Goal: Transaction & Acquisition: Purchase product/service

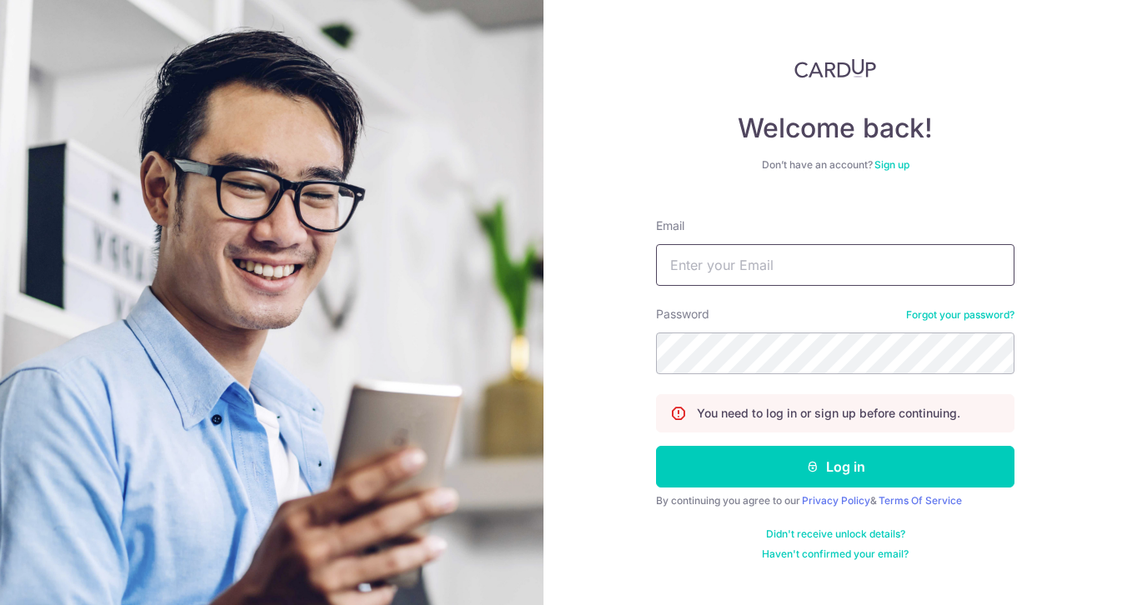
click at [861, 274] on input "Email" at bounding box center [835, 265] width 359 height 42
type input "[EMAIL_ADDRESS][DOMAIN_NAME]"
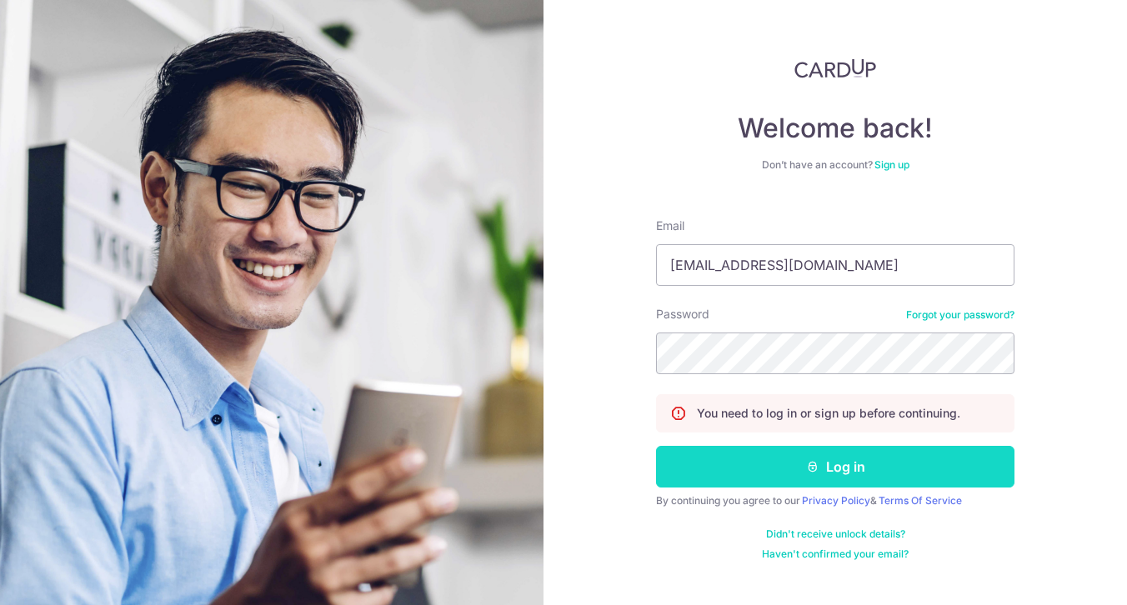
click at [809, 464] on icon "submit" at bounding box center [812, 466] width 13 height 13
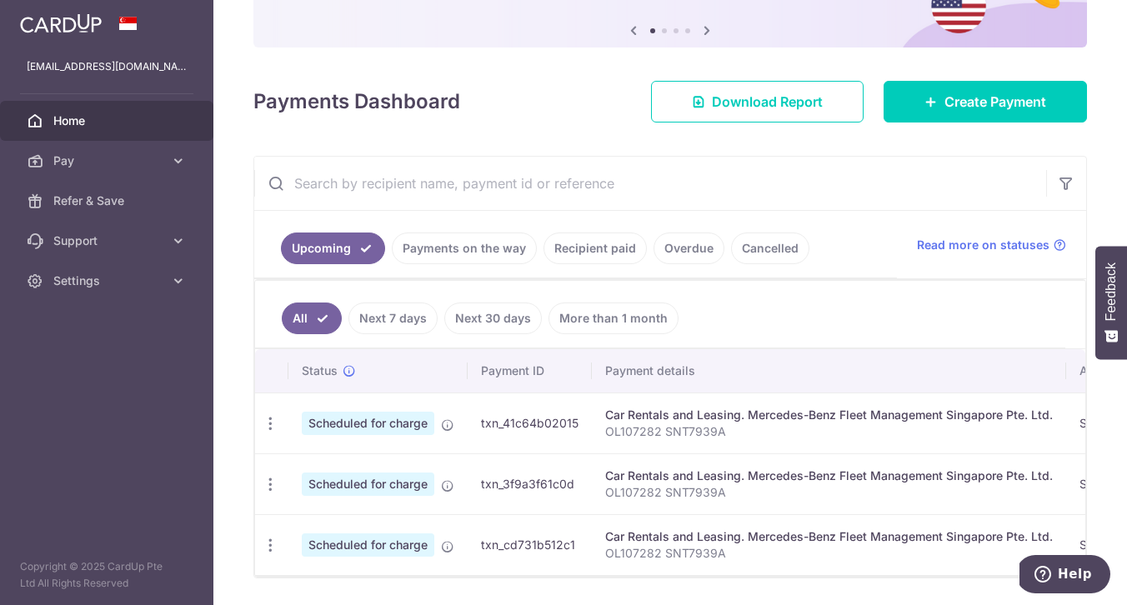
scroll to position [167, 0]
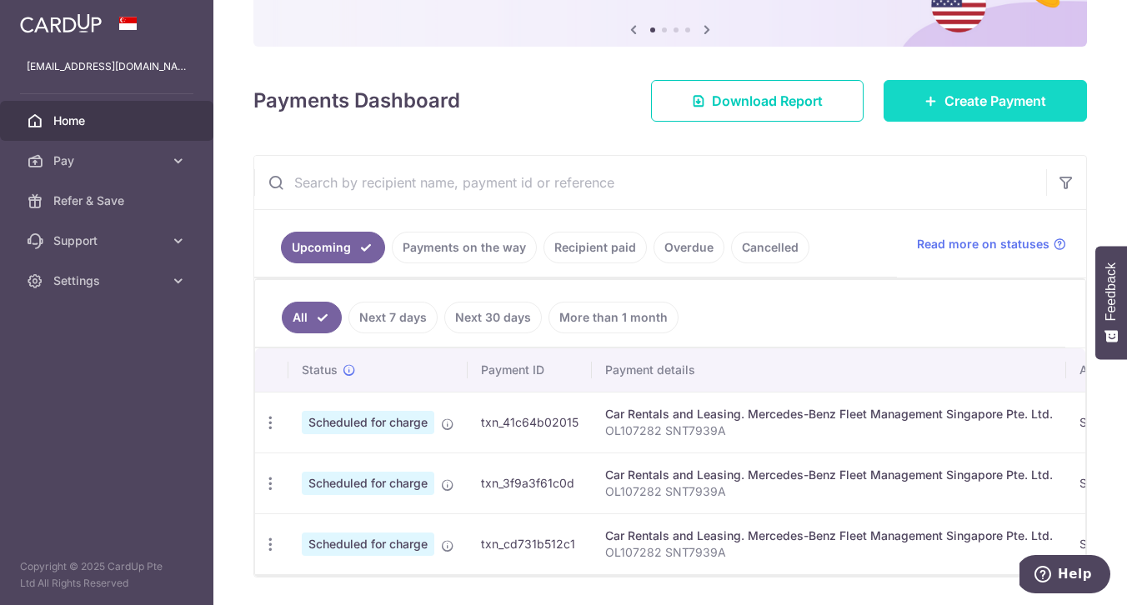
click at [911, 98] on link "Create Payment" at bounding box center [985, 101] width 203 height 42
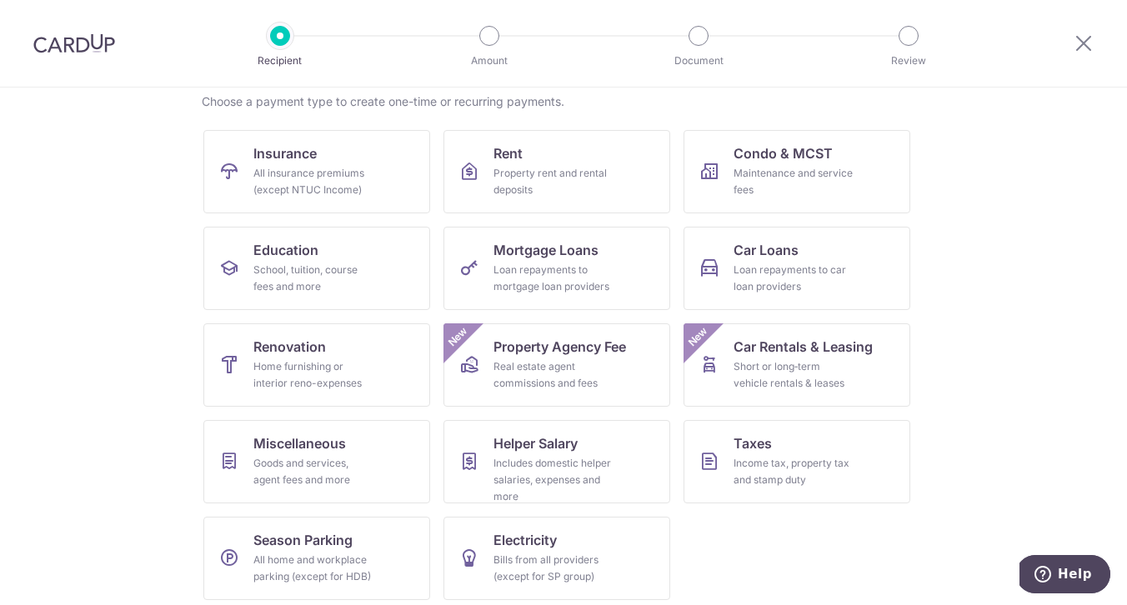
scroll to position [141, 0]
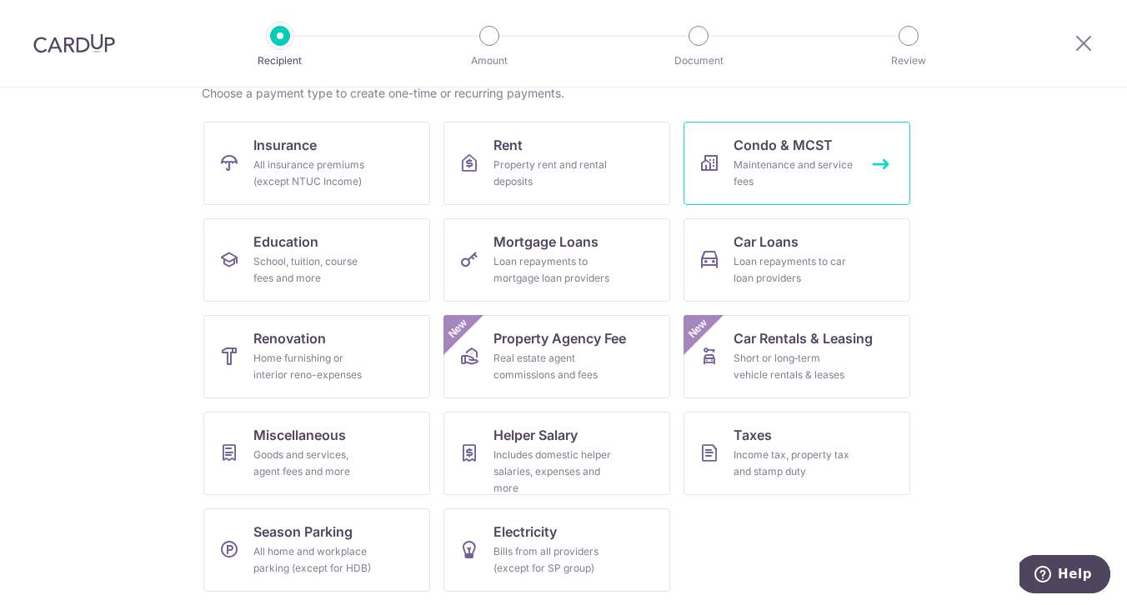
click at [799, 158] on div "Maintenance and service fees" at bounding box center [794, 173] width 120 height 33
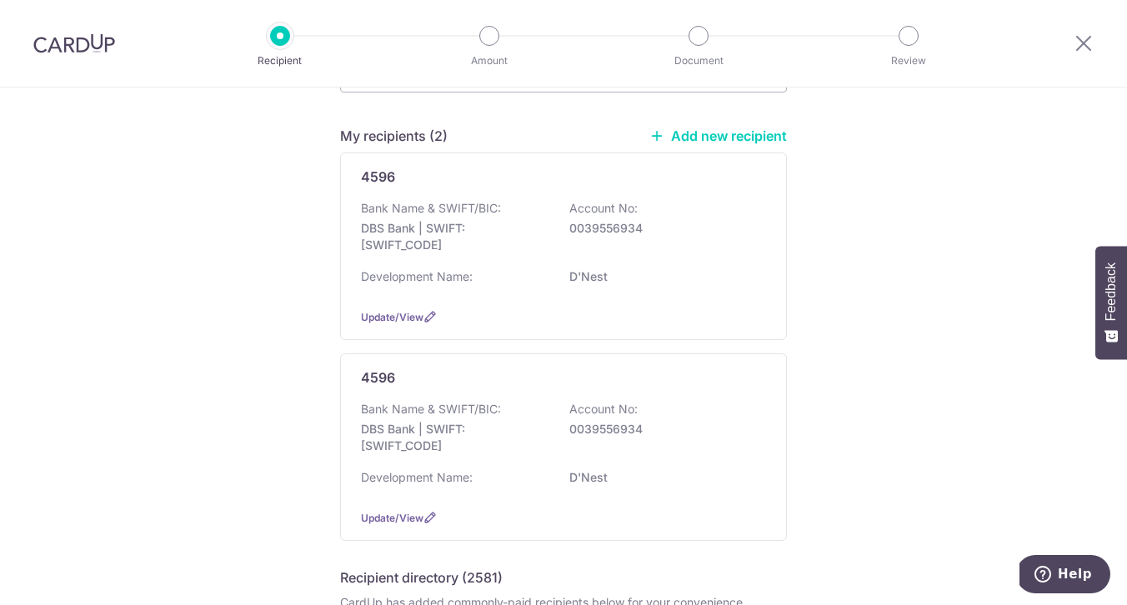
scroll to position [112, 0]
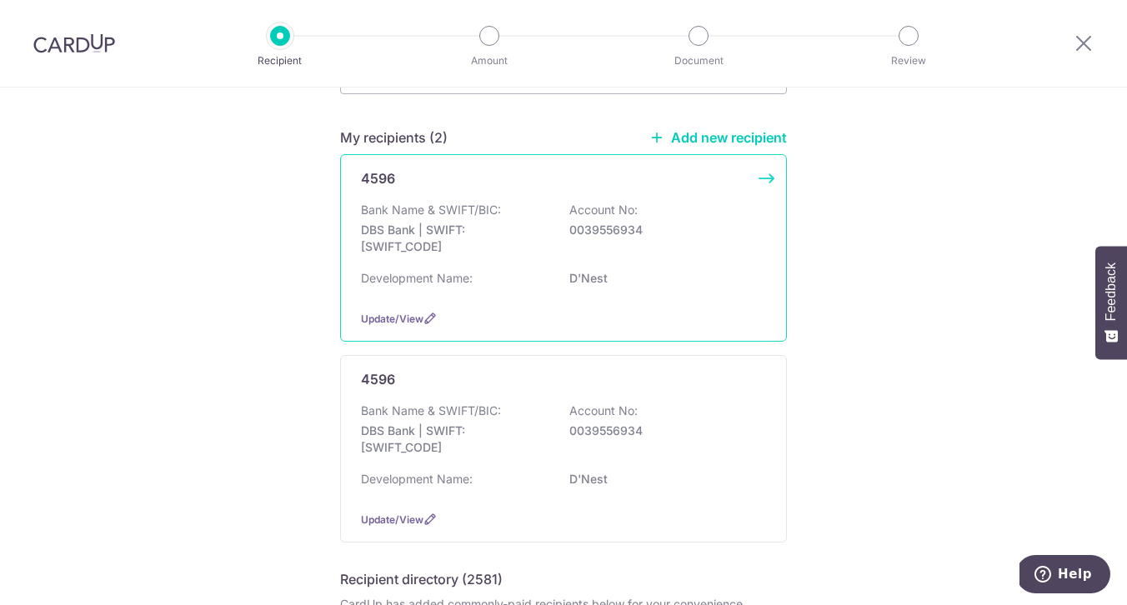
click at [465, 214] on p "Bank Name & SWIFT/BIC:" at bounding box center [431, 210] width 140 height 17
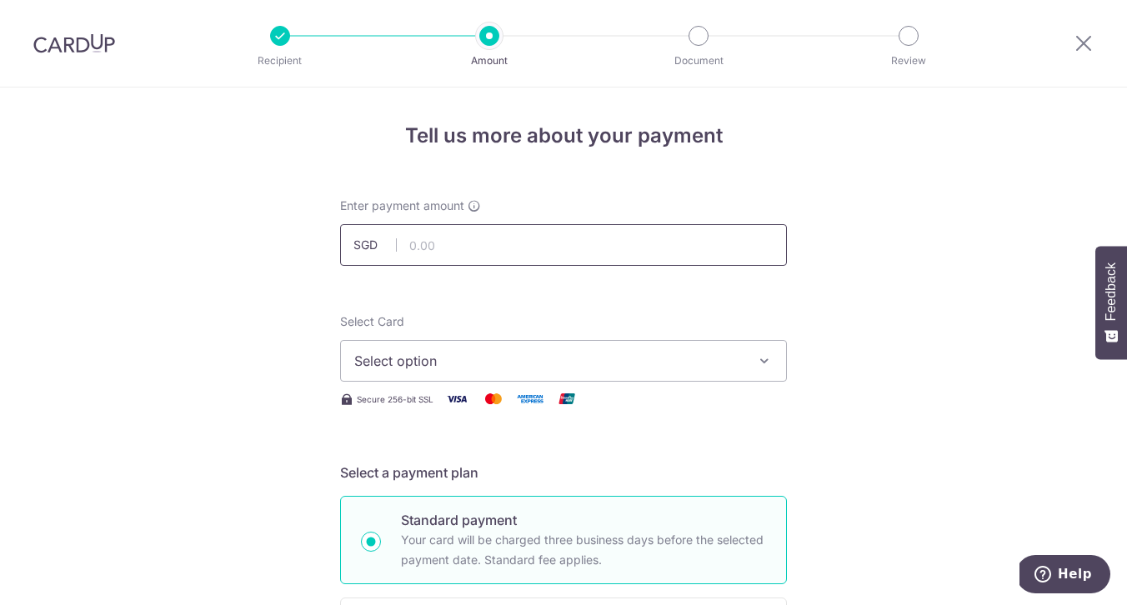
click at [469, 258] on input "text" at bounding box center [563, 245] width 447 height 42
type input "961.38"
click at [761, 364] on icon "button" at bounding box center [764, 361] width 17 height 17
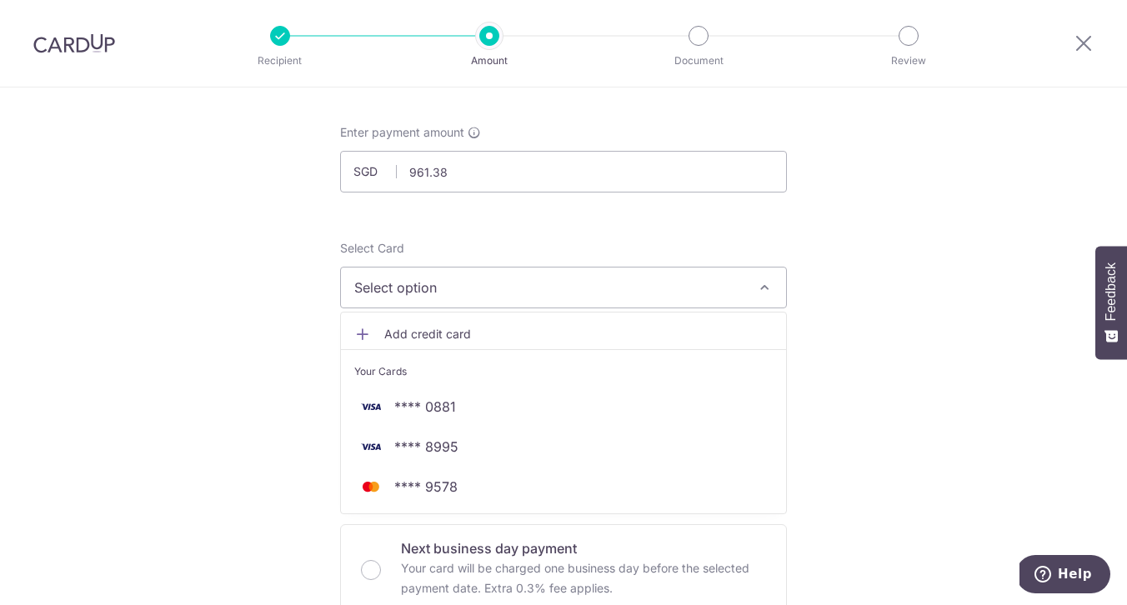
scroll to position [75, 0]
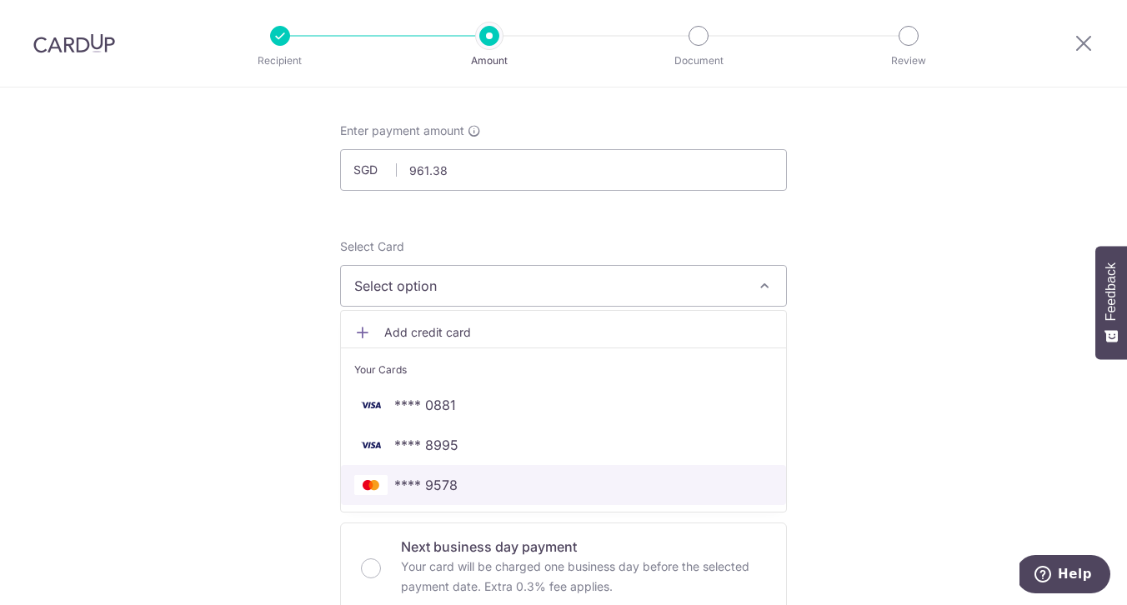
click at [626, 490] on span "**** 9578" at bounding box center [563, 485] width 419 height 20
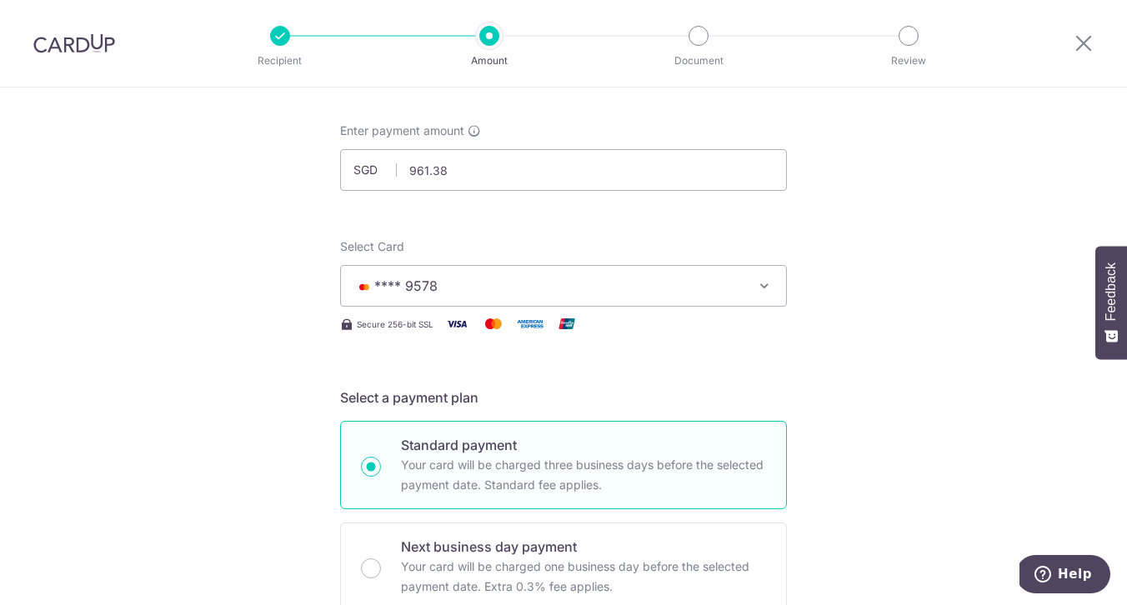
click at [757, 289] on icon "button" at bounding box center [764, 286] width 17 height 17
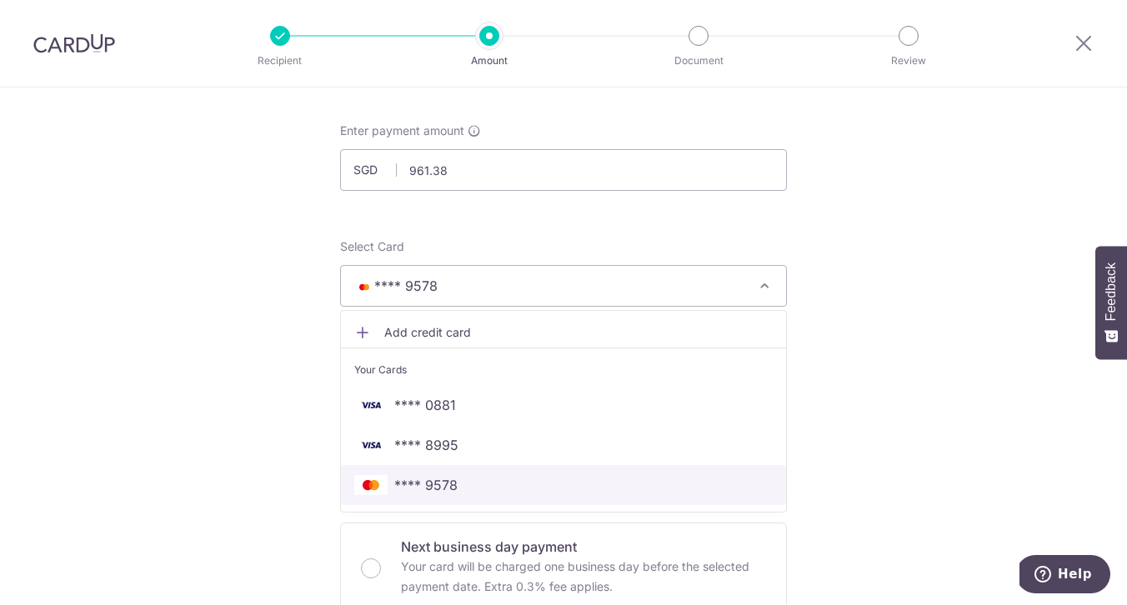
click at [595, 473] on link "**** 9578" at bounding box center [563, 485] width 445 height 40
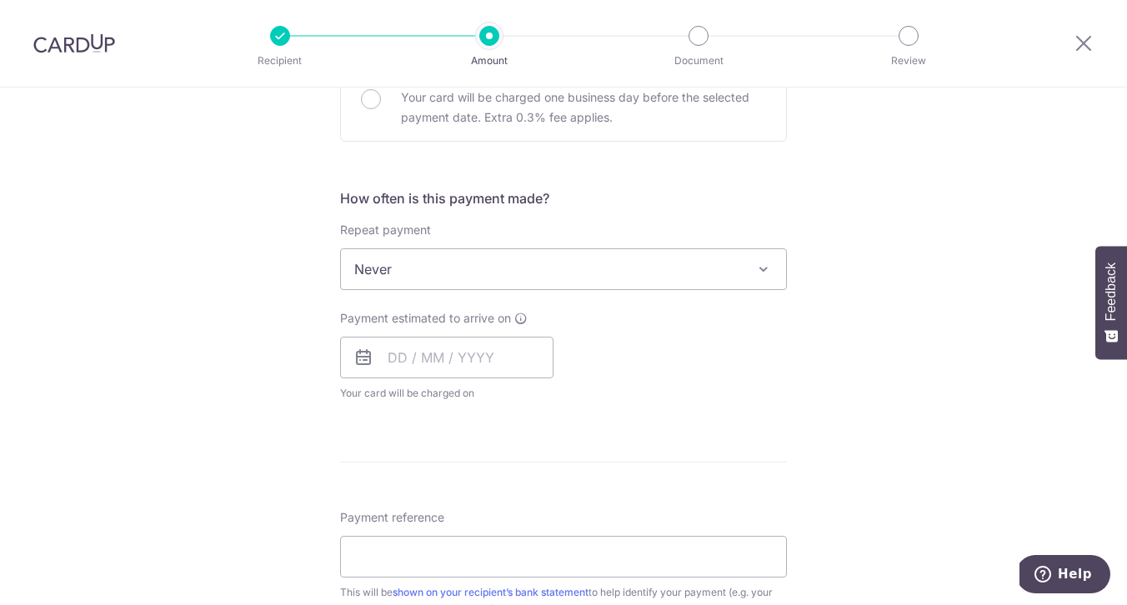
scroll to position [568, 0]
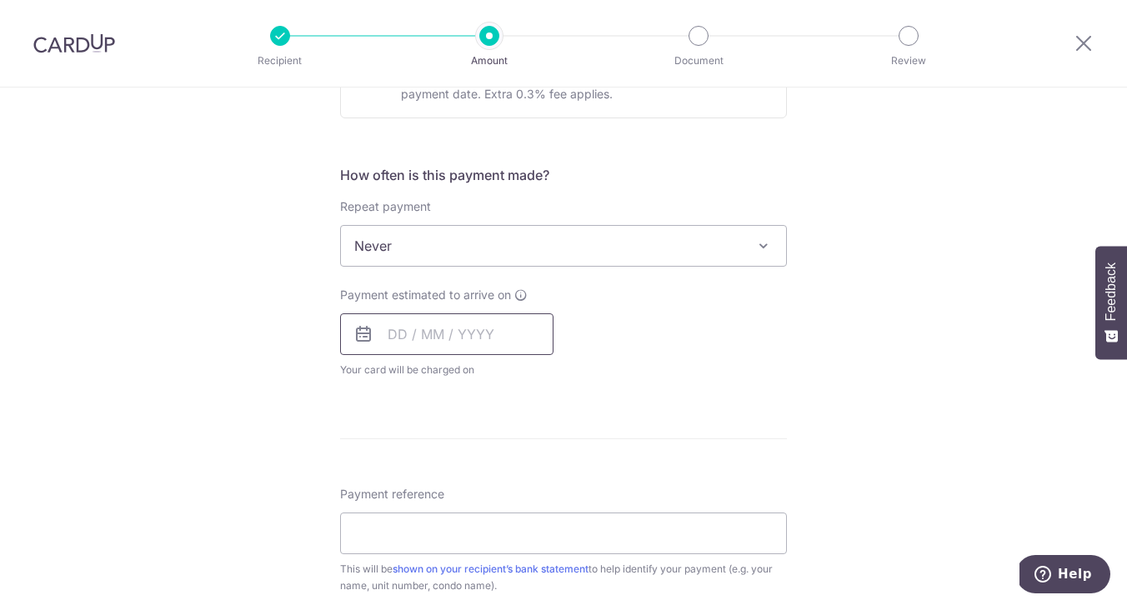
click at [387, 333] on input "text" at bounding box center [446, 335] width 213 height 42
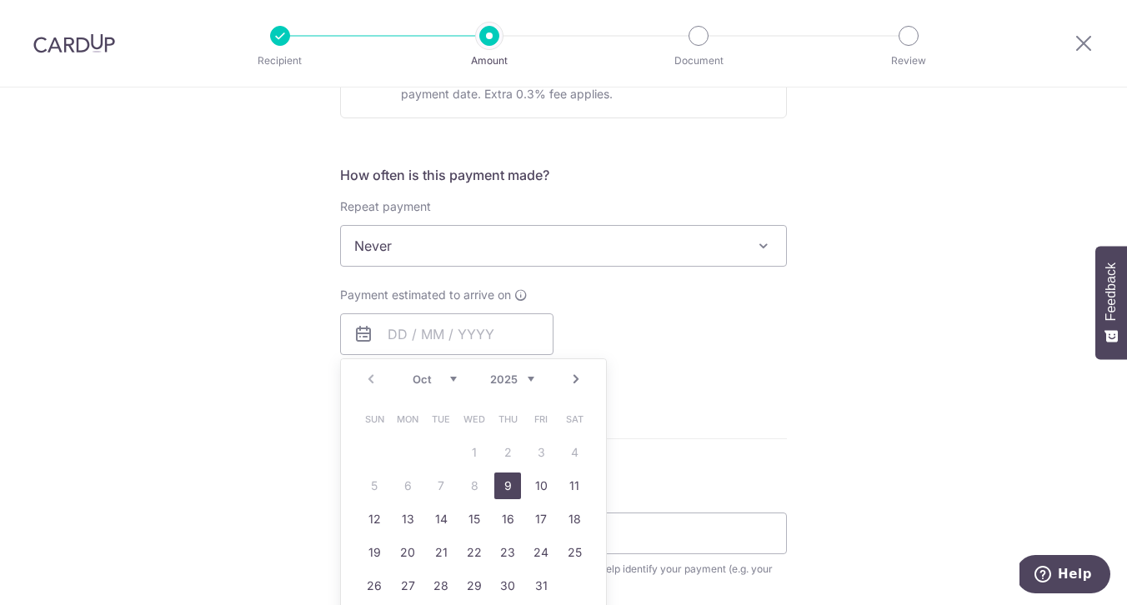
click at [507, 481] on link "9" at bounding box center [508, 486] width 27 height 27
type input "09/10/2025"
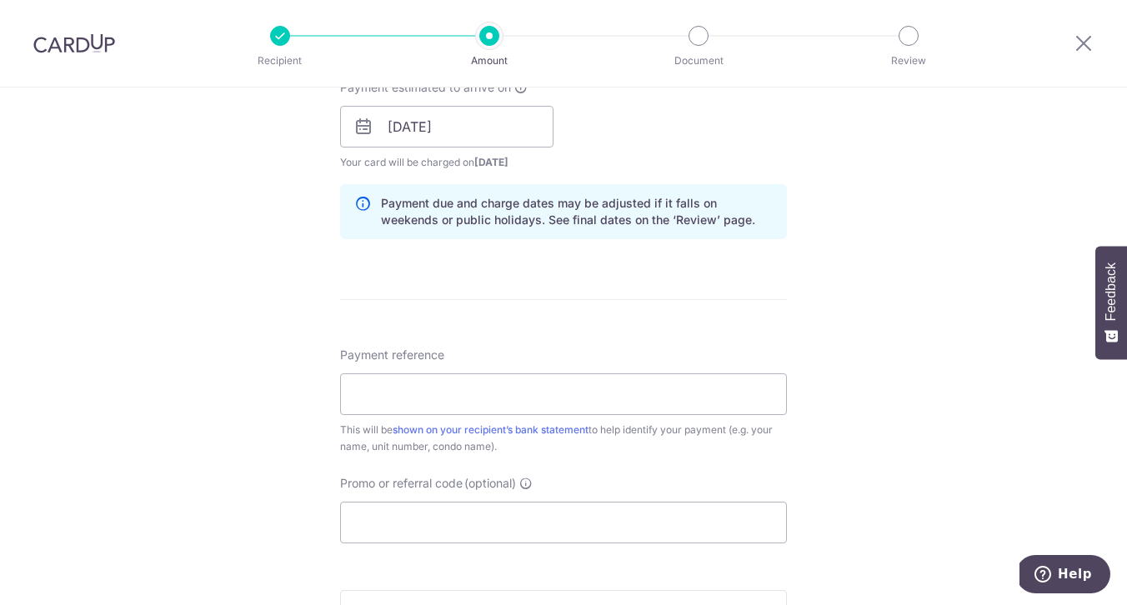
scroll to position [777, 0]
click at [599, 387] on input "Payment reference" at bounding box center [563, 393] width 447 height 42
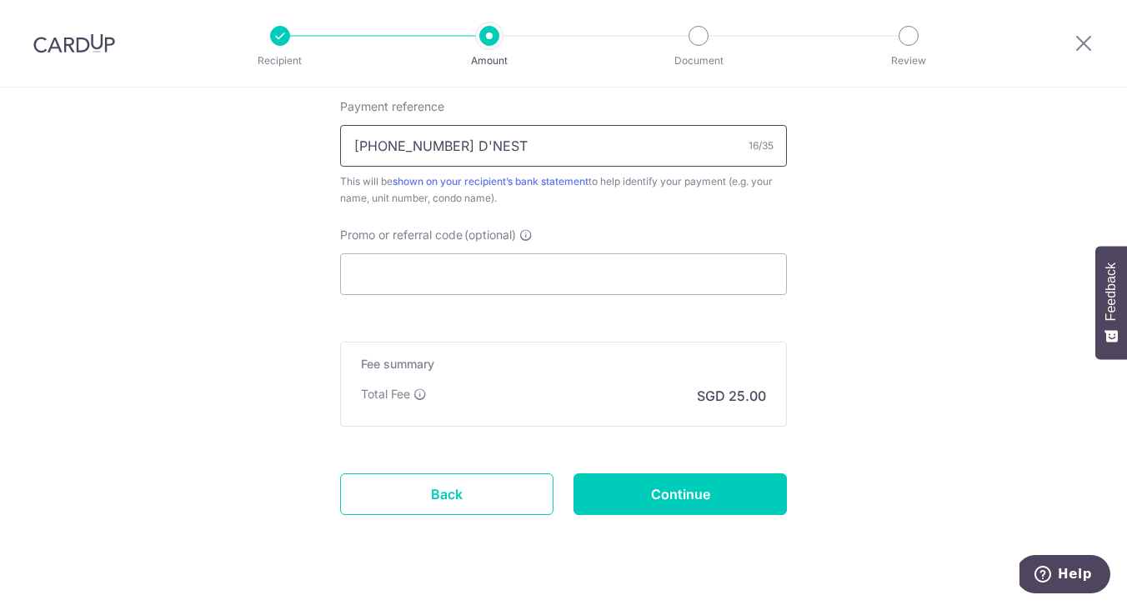
scroll to position [1059, 0]
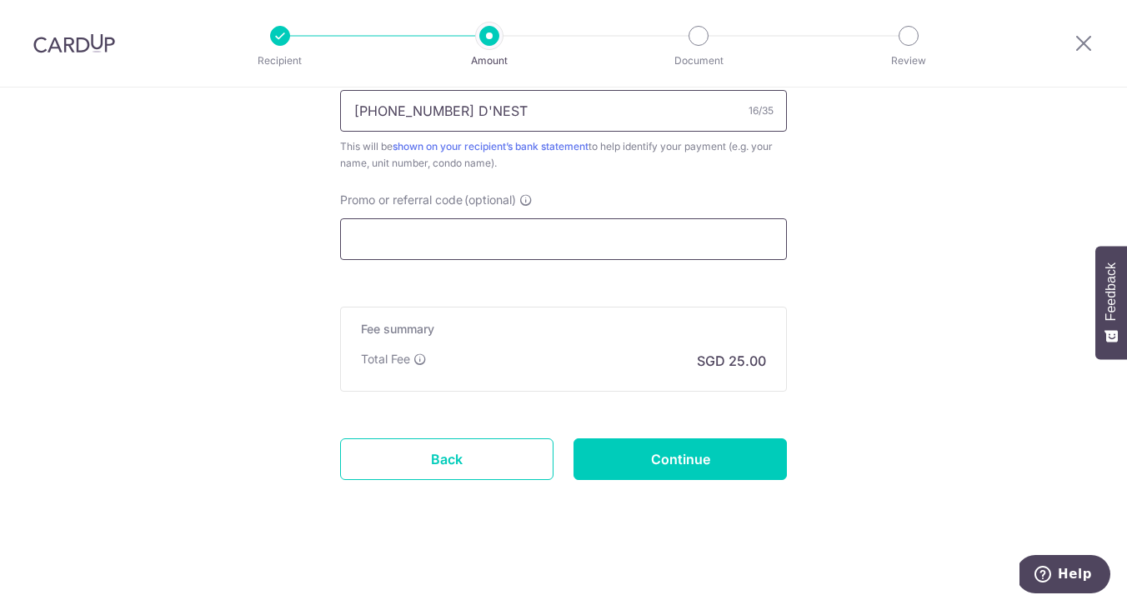
type input "143-10-59 D'NEST"
click at [436, 230] on input "Promo or referral code (optional)" at bounding box center [563, 239] width 447 height 42
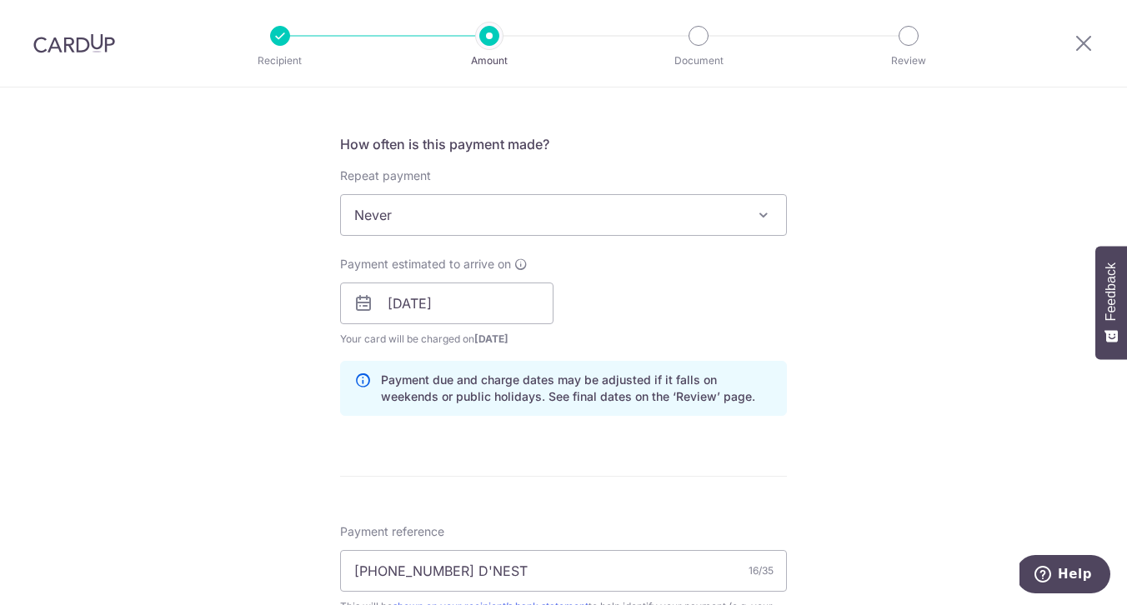
scroll to position [621, 0]
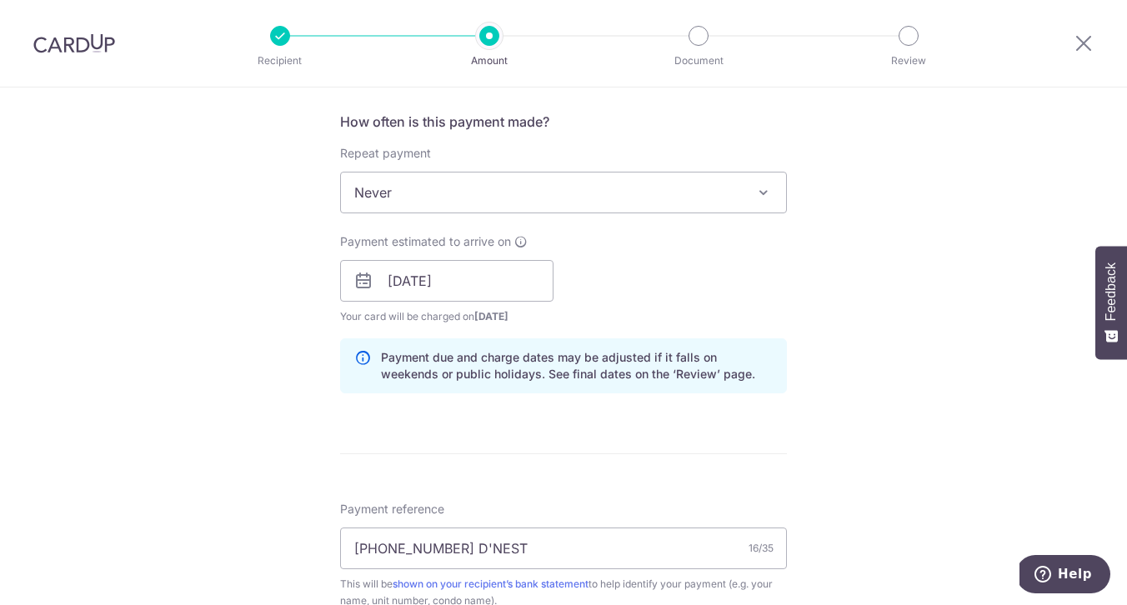
type input "REC185"
click at [756, 191] on span at bounding box center [764, 193] width 20 height 20
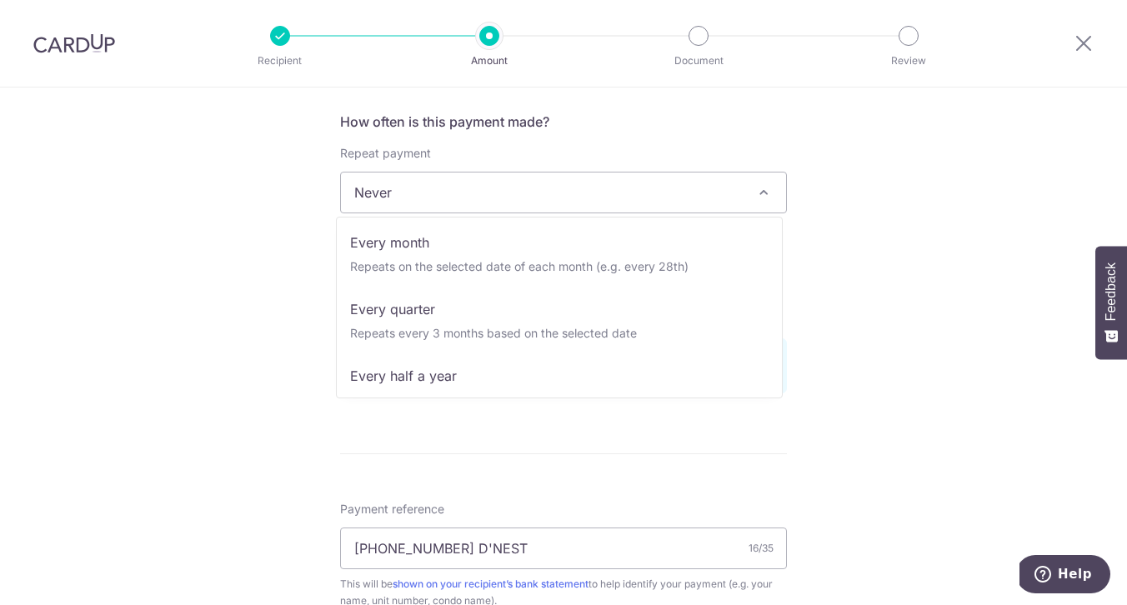
scroll to position [138, 0]
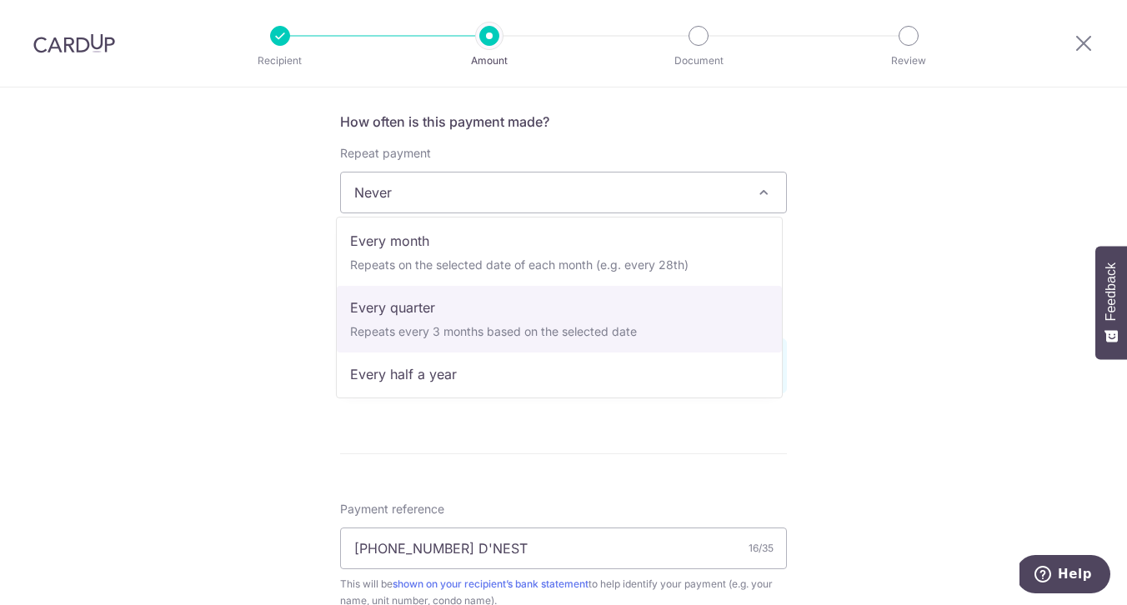
select select "4"
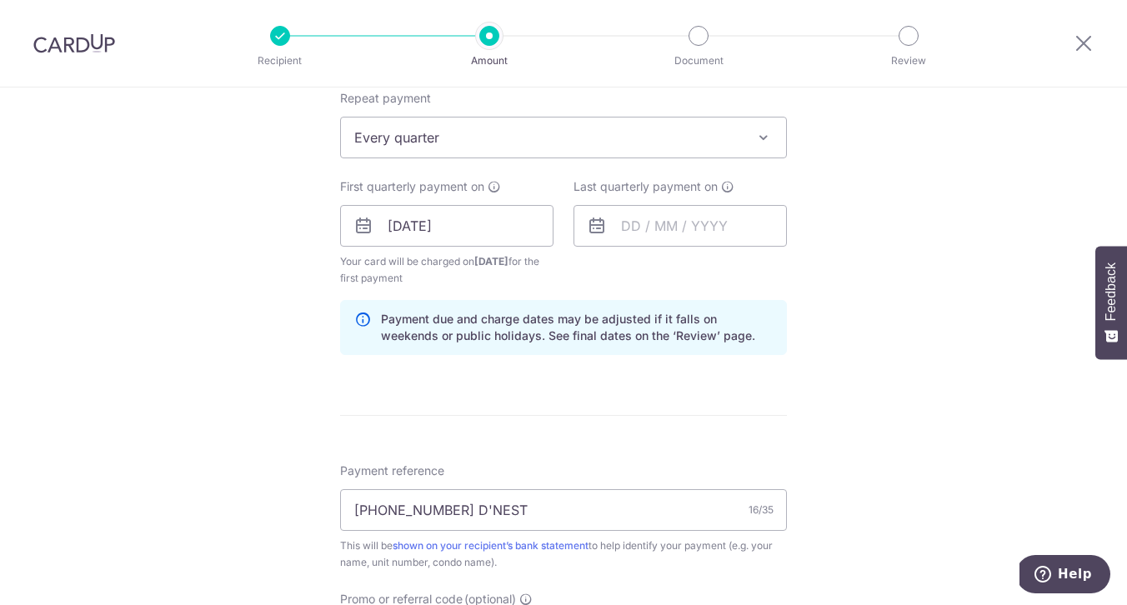
scroll to position [687, 0]
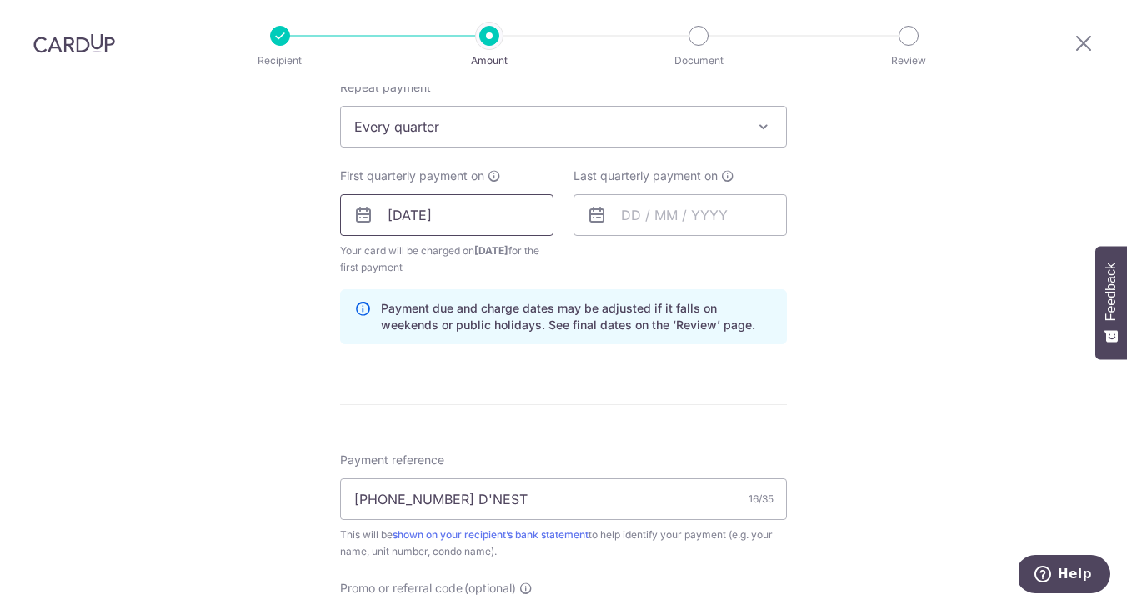
click at [398, 217] on input "09/10/2025" at bounding box center [446, 215] width 213 height 42
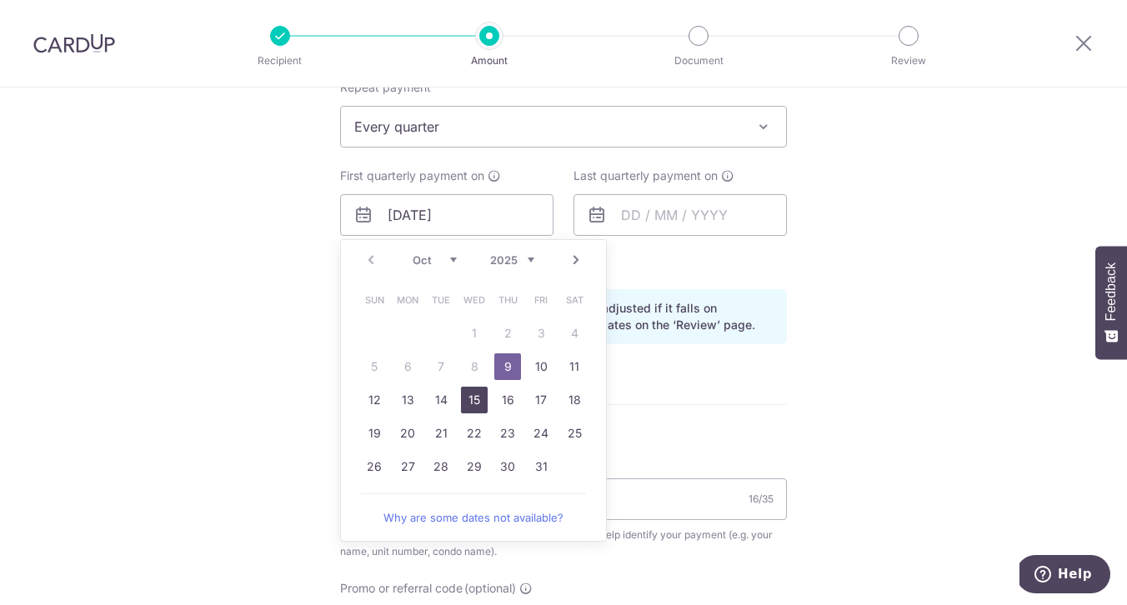
click at [464, 399] on link "15" at bounding box center [474, 400] width 27 height 27
type input "15/10/2025"
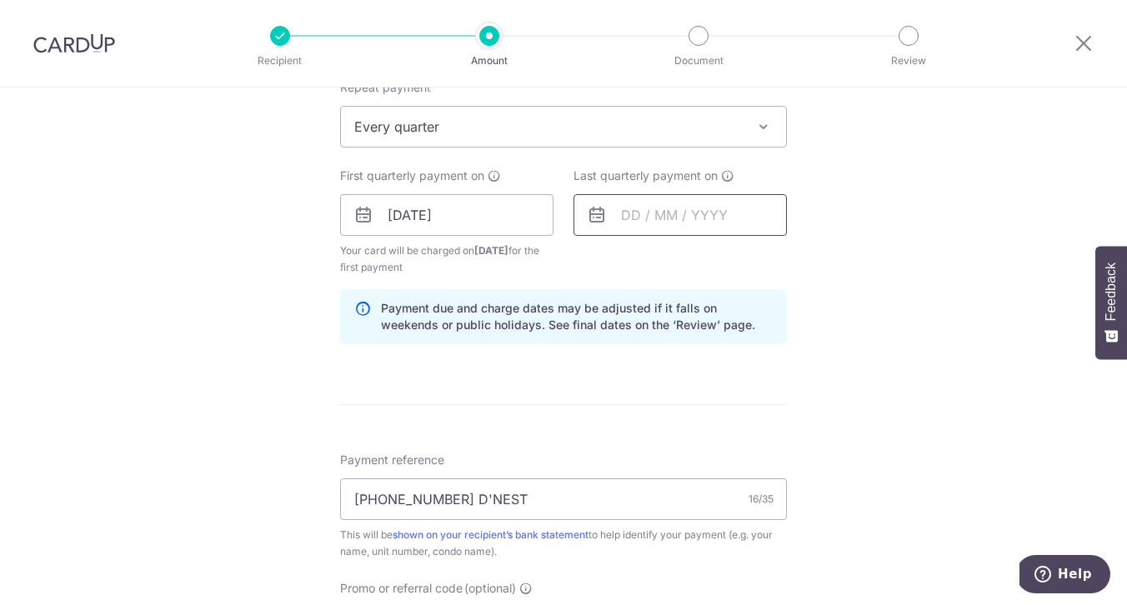
click at [625, 218] on input "text" at bounding box center [680, 215] width 213 height 42
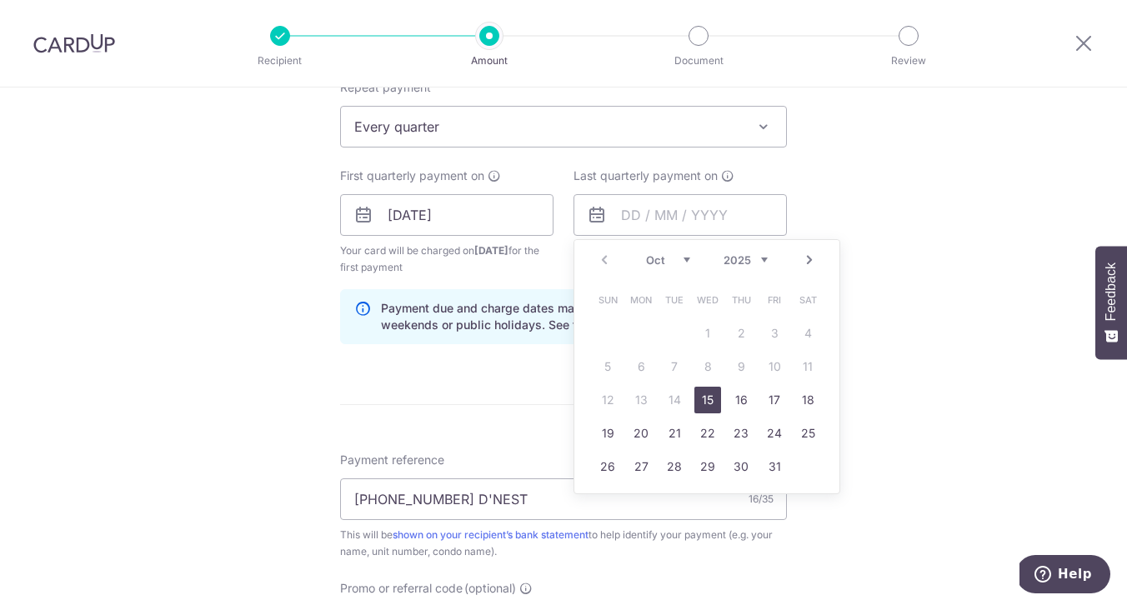
click at [682, 262] on select "Oct Nov Dec" at bounding box center [668, 260] width 44 height 13
click at [645, 400] on link "15" at bounding box center [641, 400] width 27 height 27
type input "15/12/2025"
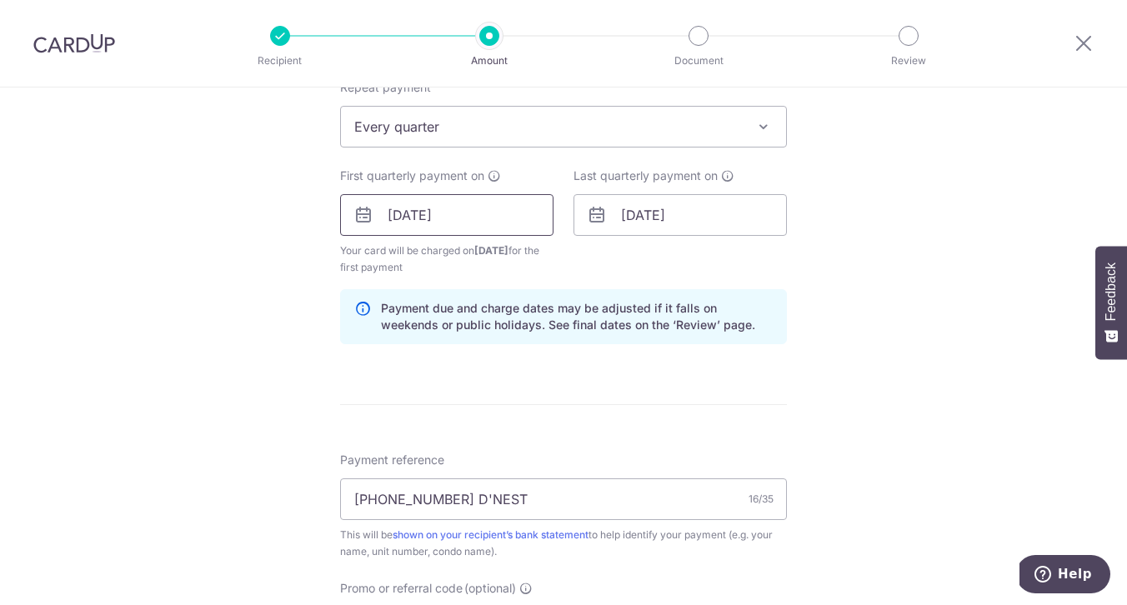
click at [396, 216] on input "15/10/2025" at bounding box center [446, 215] width 213 height 42
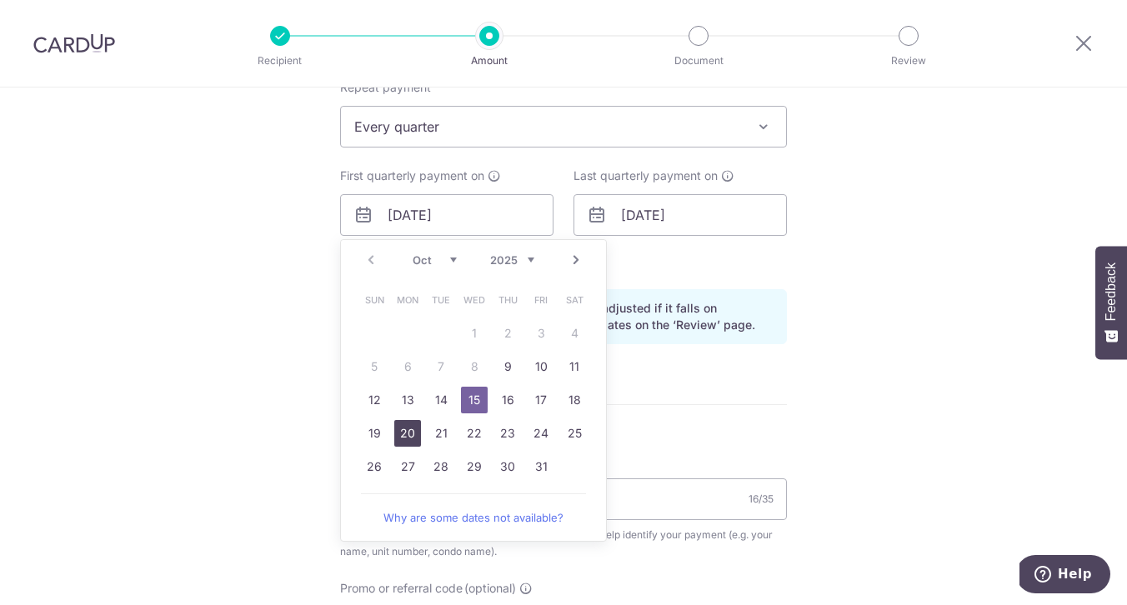
click at [399, 430] on link "20" at bounding box center [407, 433] width 27 height 27
type input "[DATE]"
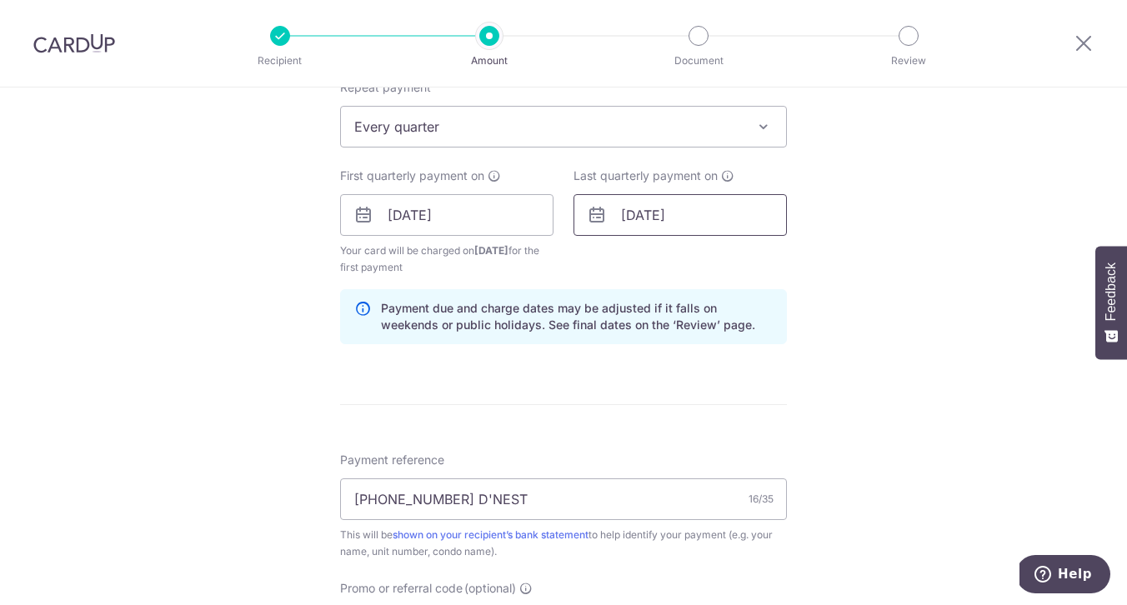
click at [629, 218] on input "15/12/2025" at bounding box center [680, 215] width 213 height 42
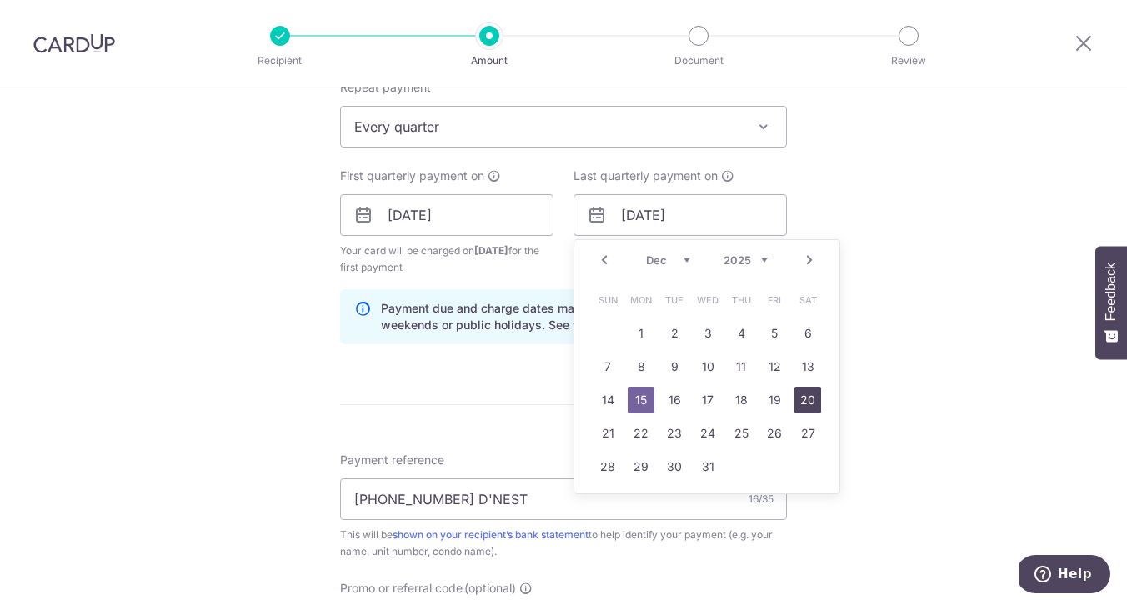
click at [795, 398] on link "20" at bounding box center [808, 400] width 27 height 27
type input "20/12/2025"
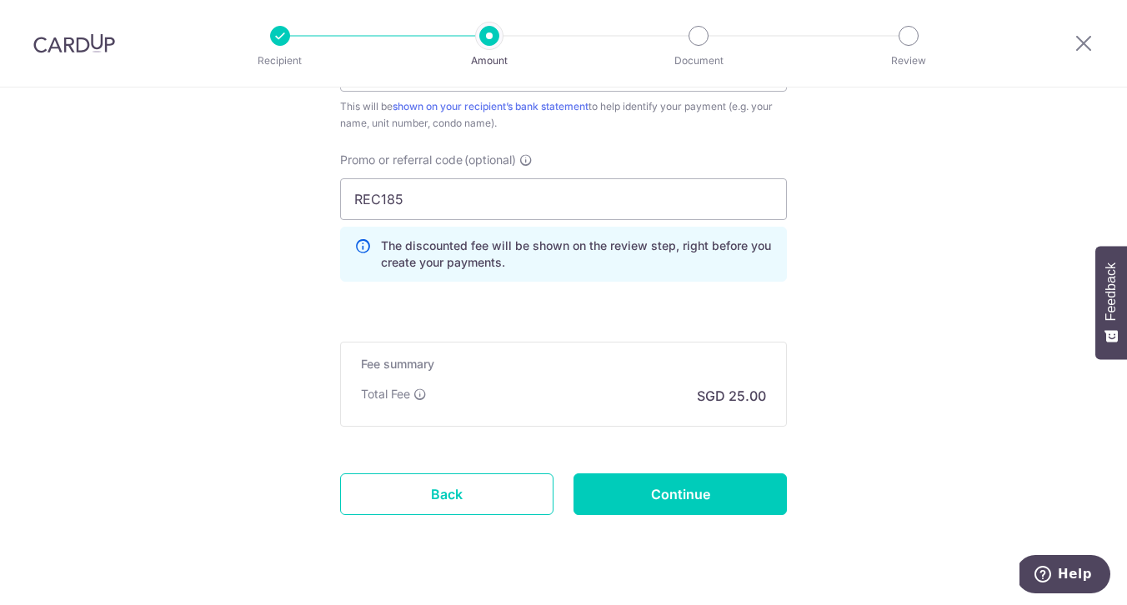
scroll to position [1151, 0]
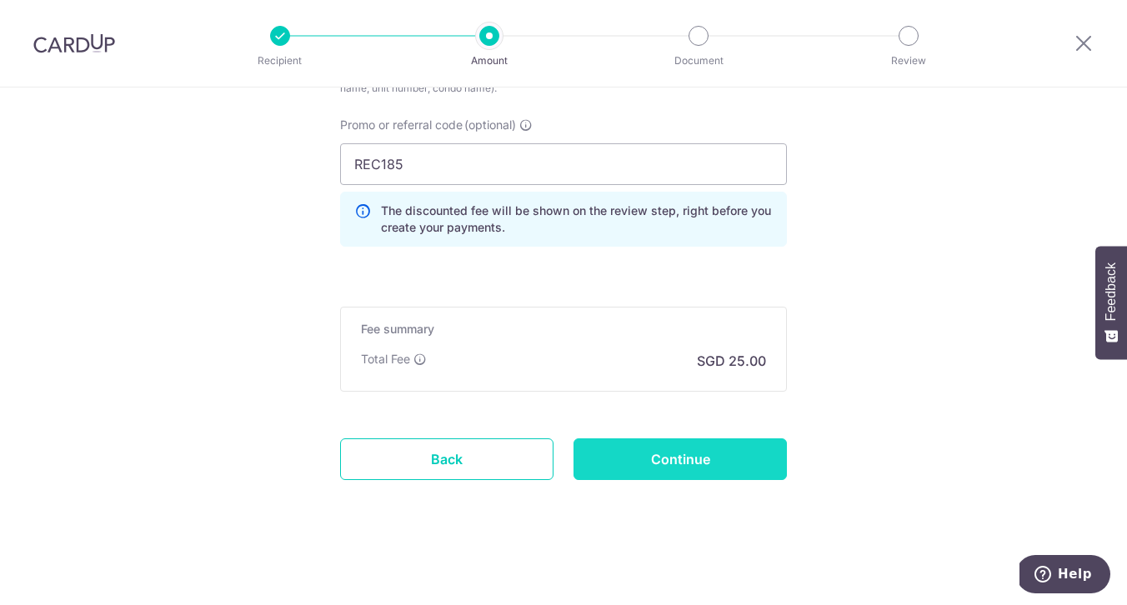
click at [695, 464] on input "Continue" at bounding box center [680, 460] width 213 height 42
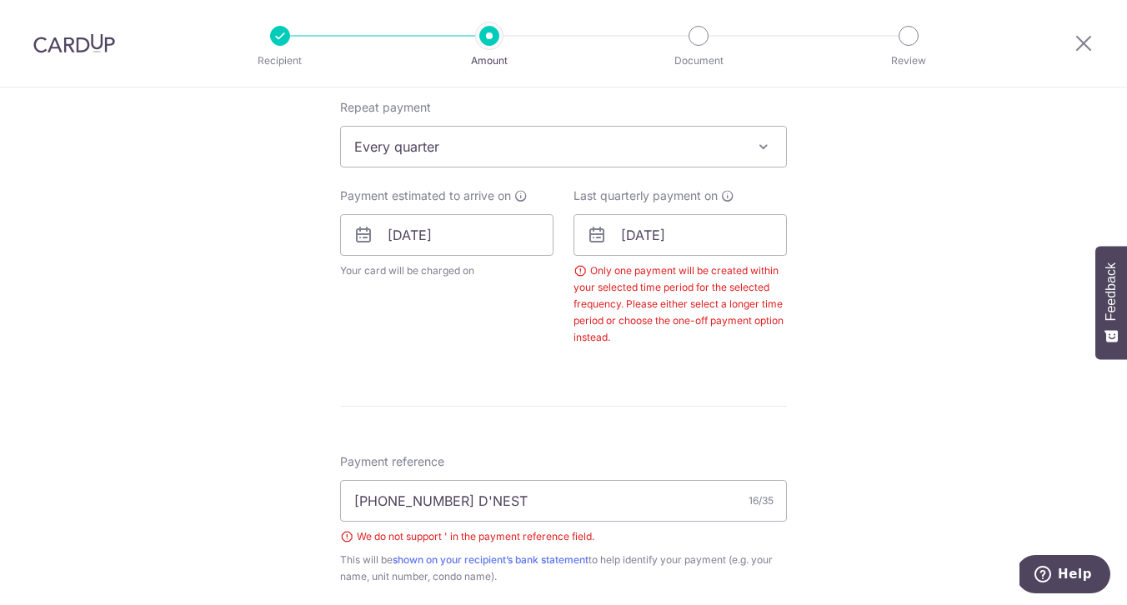
scroll to position [670, 0]
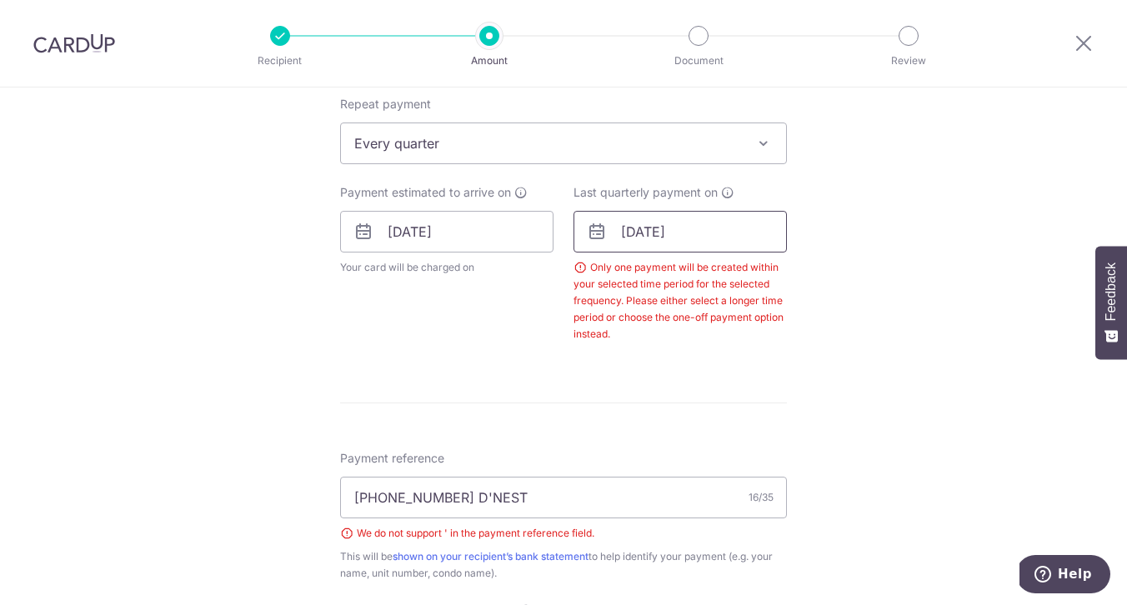
click at [659, 229] on input "20/12/2025" at bounding box center [680, 232] width 213 height 42
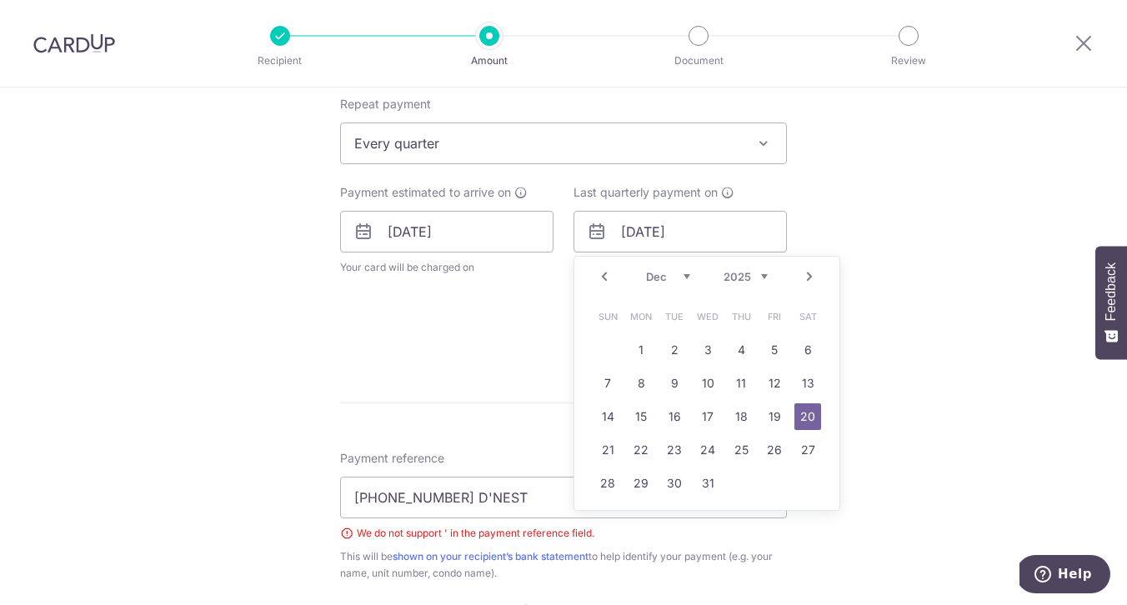
click at [757, 277] on select "2025 2026 2027 2028 2029 2030 2031 2032 2033 2034 2035" at bounding box center [746, 276] width 44 height 13
click at [683, 278] on select "Jan Feb Mar Apr May Jun Jul Aug Sep Oct Nov Dec" at bounding box center [668, 276] width 44 height 13
click at [668, 456] on link "20" at bounding box center [674, 450] width 27 height 27
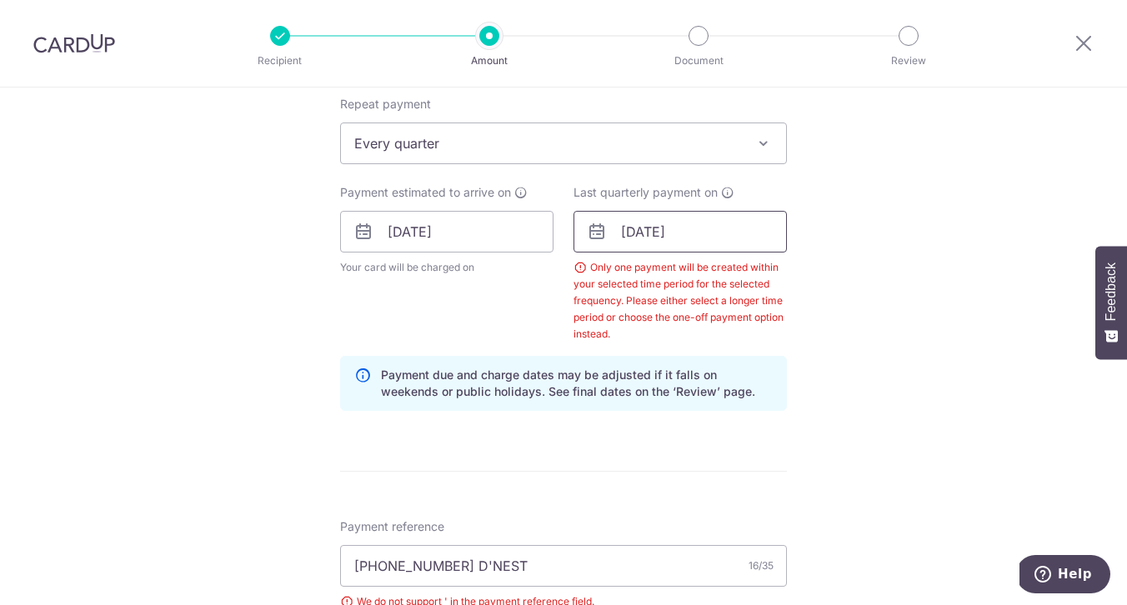
click at [651, 234] on input "[DATE]" at bounding box center [680, 232] width 213 height 42
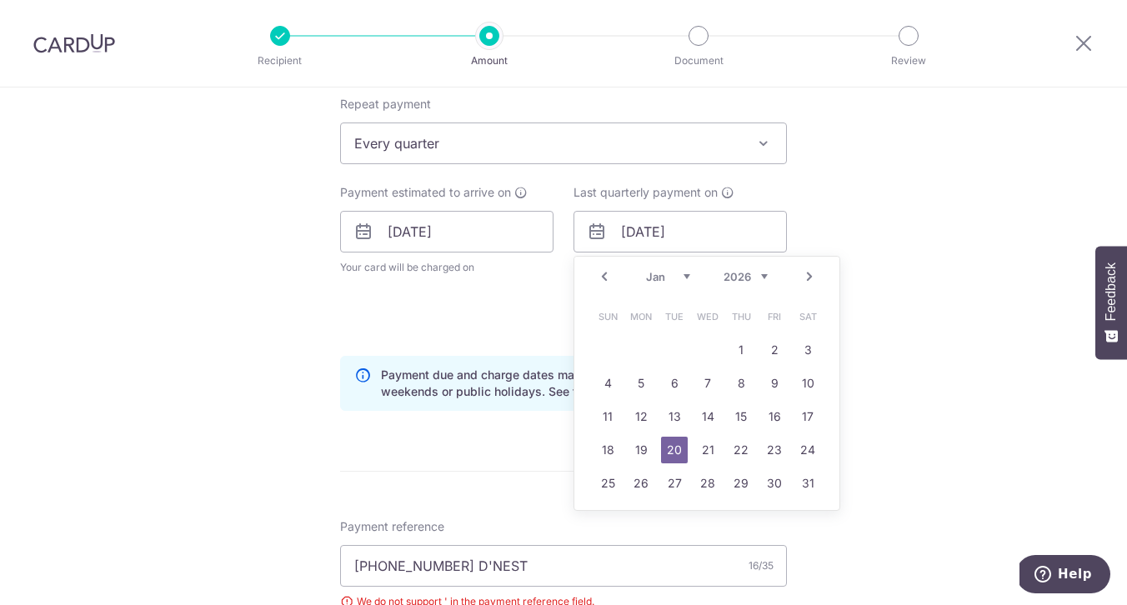
click at [681, 275] on select "Jan Feb Mar Apr May Jun [DATE] Aug Sep Oct Nov Dec" at bounding box center [668, 276] width 44 height 13
click at [634, 457] on link "20" at bounding box center [641, 450] width 27 height 27
type input "20/04/2026"
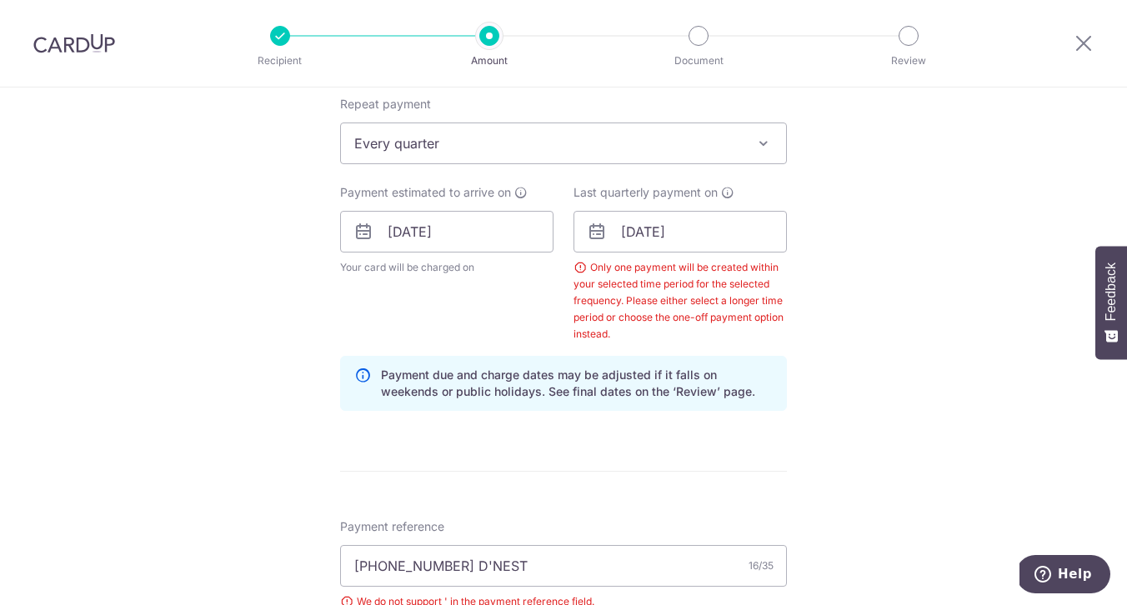
click at [871, 314] on div "Tell us more about your payment Enter payment amount SGD 961.38 961.38 Select C…" at bounding box center [563, 288] width 1127 height 1742
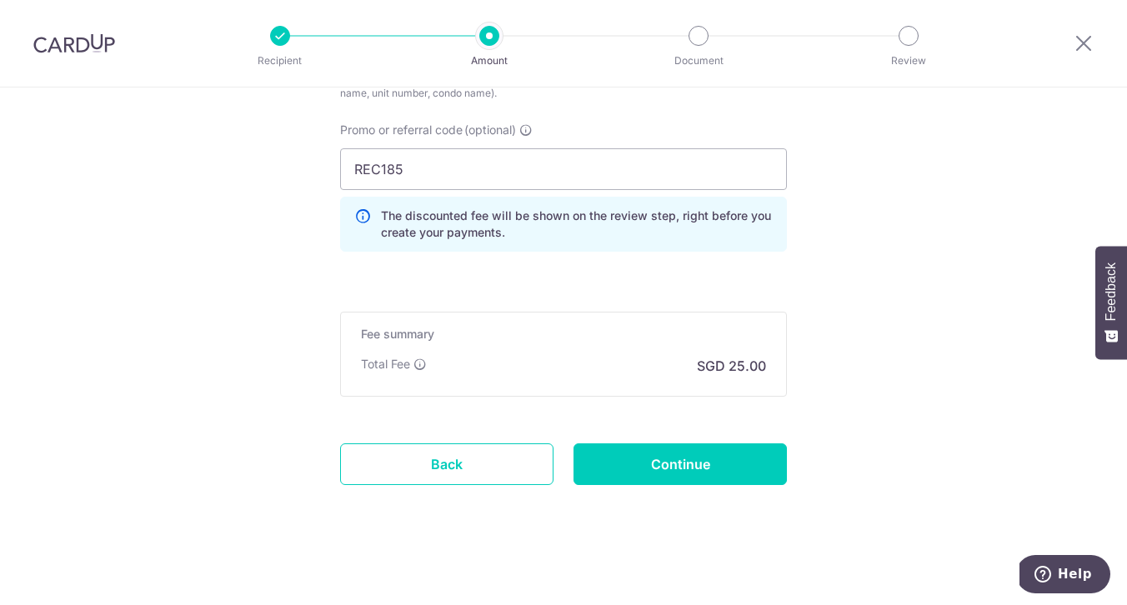
scroll to position [1224, 0]
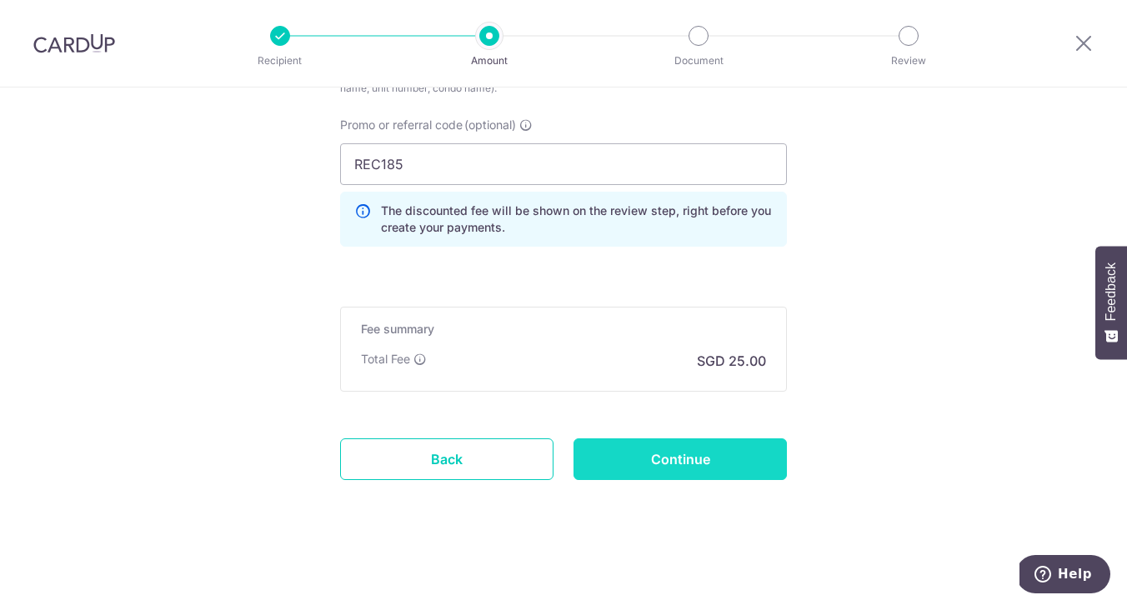
click at [690, 454] on input "Continue" at bounding box center [680, 460] width 213 height 42
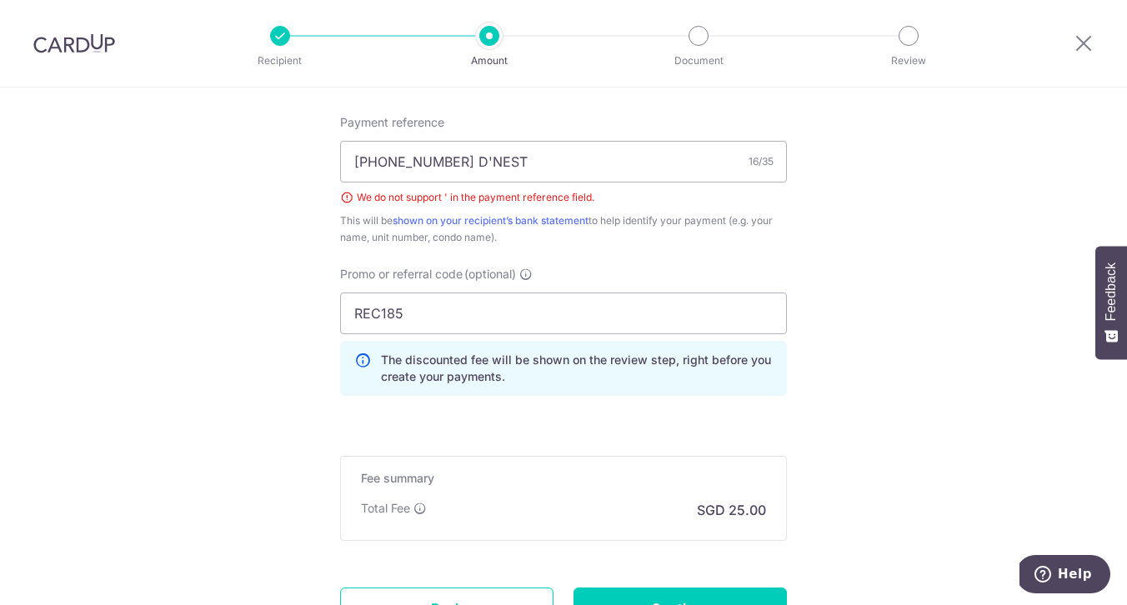
scroll to position [923, 0]
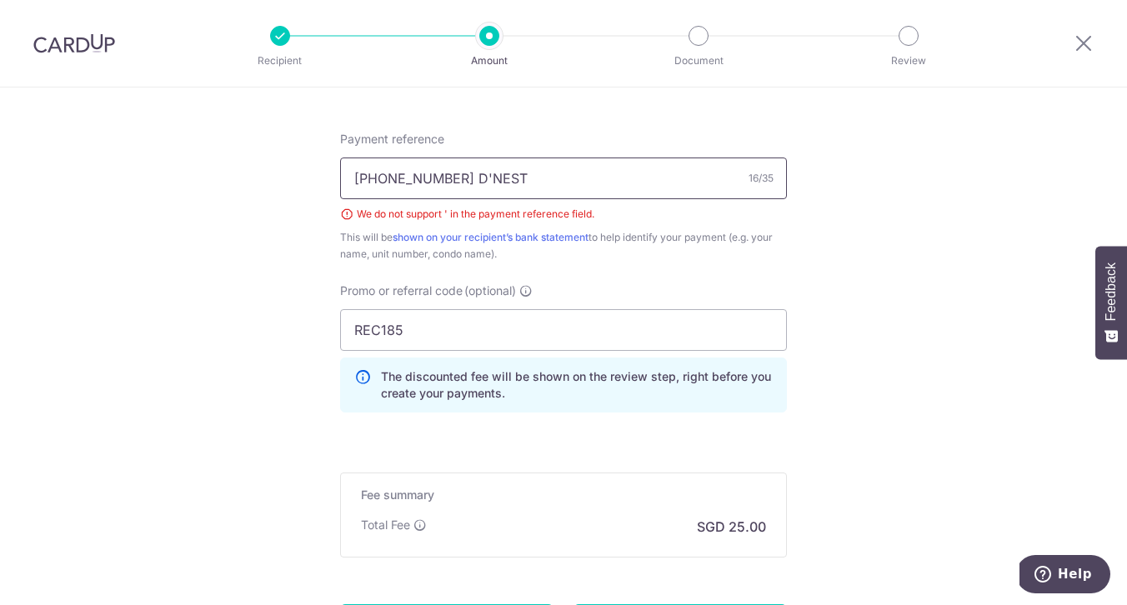
click at [432, 178] on input "143-10-59 D'NEST" at bounding box center [563, 179] width 447 height 42
type input "143-10-59 DNEST"
click at [700, 278] on div "Payment reference 143-10-59 DNEST 15/35 We do not support ' in the payment refe…" at bounding box center [563, 278] width 447 height 295
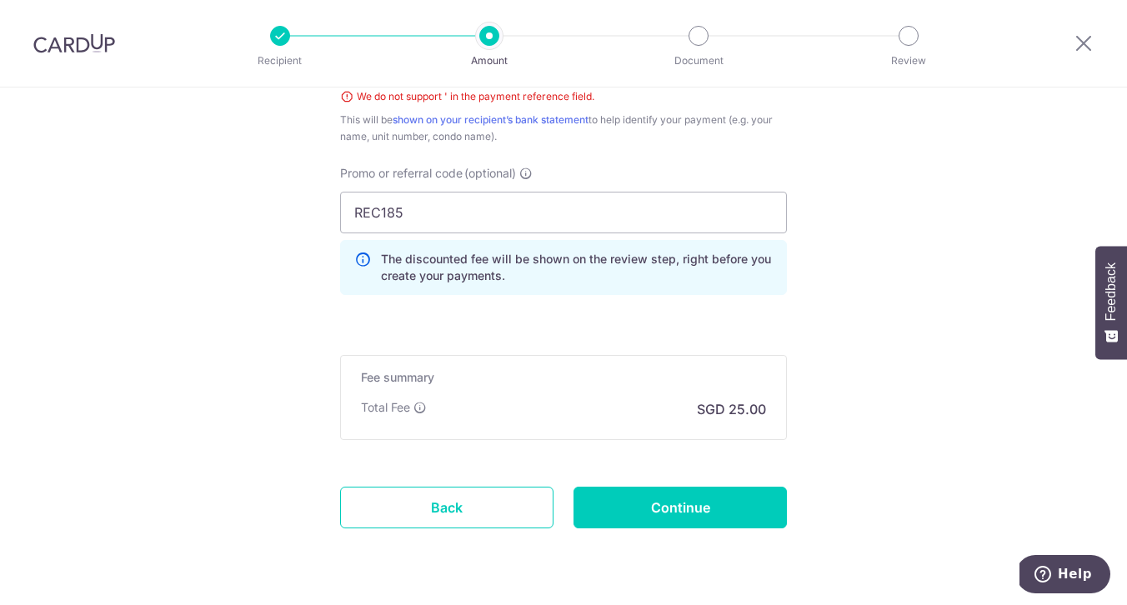
scroll to position [1081, 0]
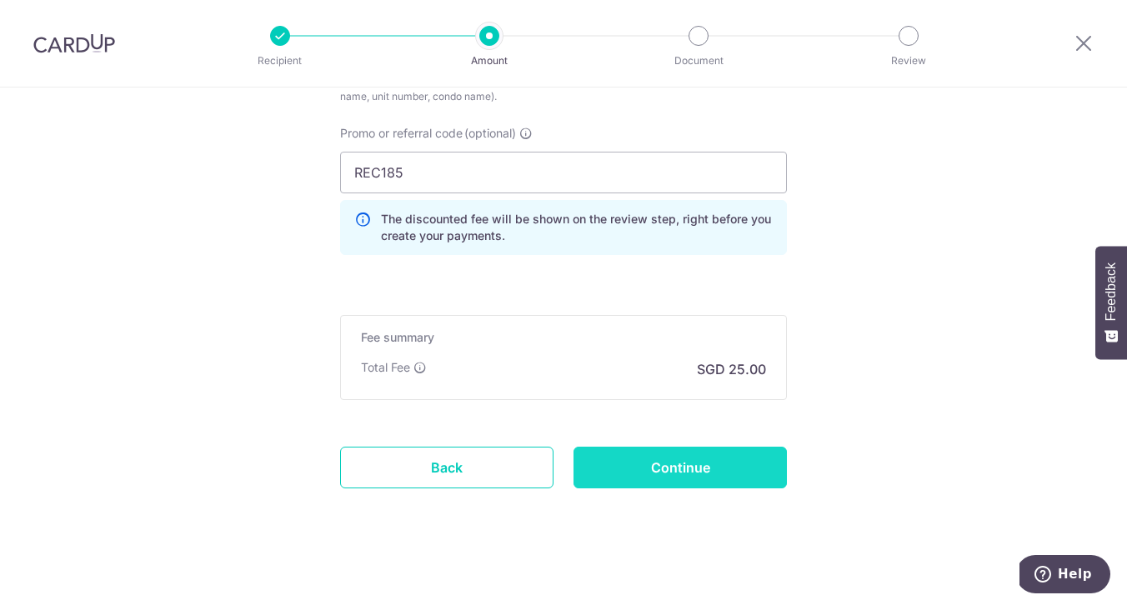
click at [719, 464] on input "Continue" at bounding box center [680, 468] width 213 height 42
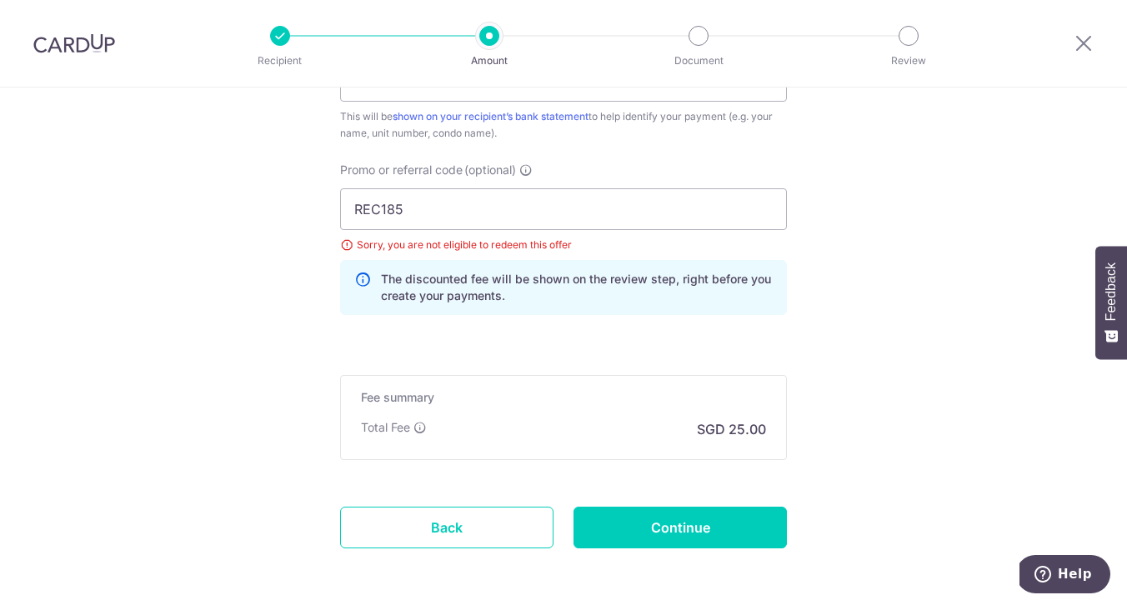
scroll to position [1022, 0]
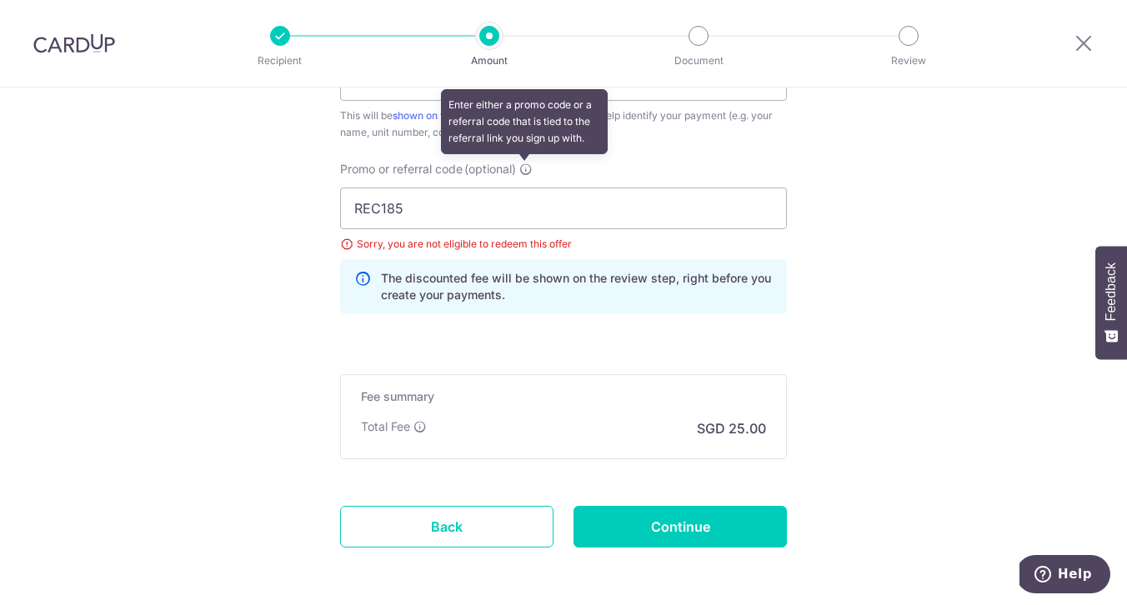
click at [522, 172] on icon at bounding box center [526, 169] width 13 height 13
click at [522, 188] on input "REC185" at bounding box center [563, 209] width 447 height 42
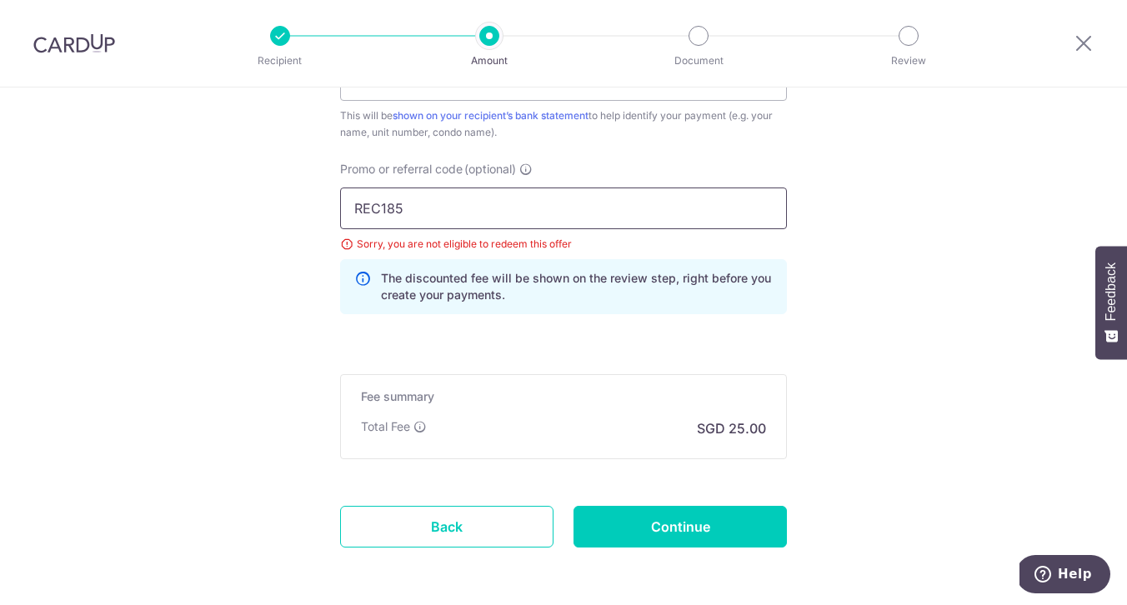
click at [435, 202] on input "REC185" at bounding box center [563, 209] width 447 height 42
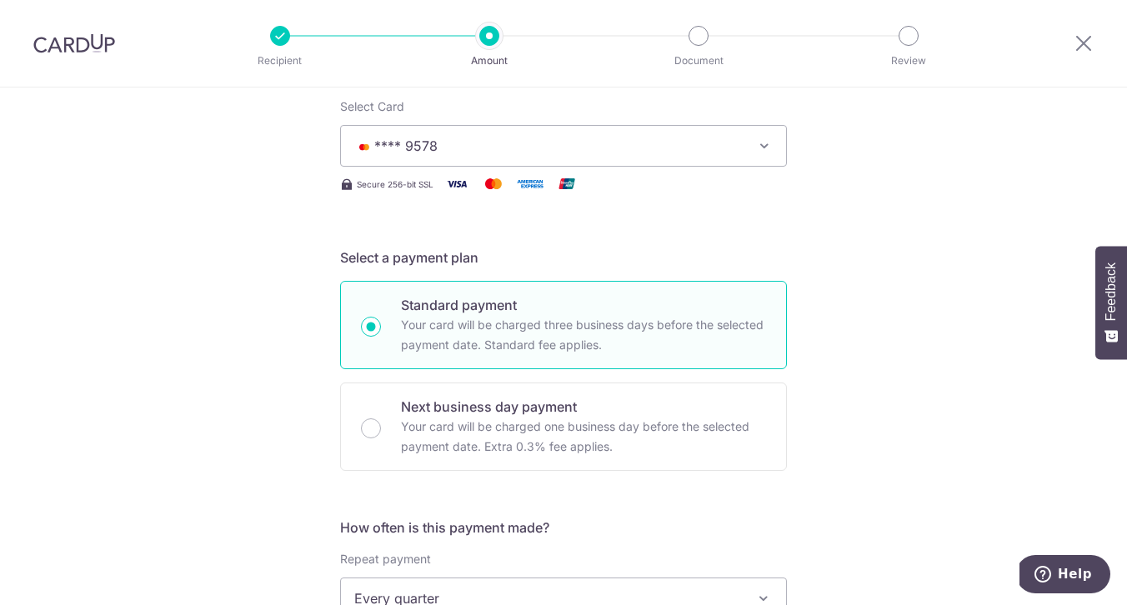
scroll to position [178, 0]
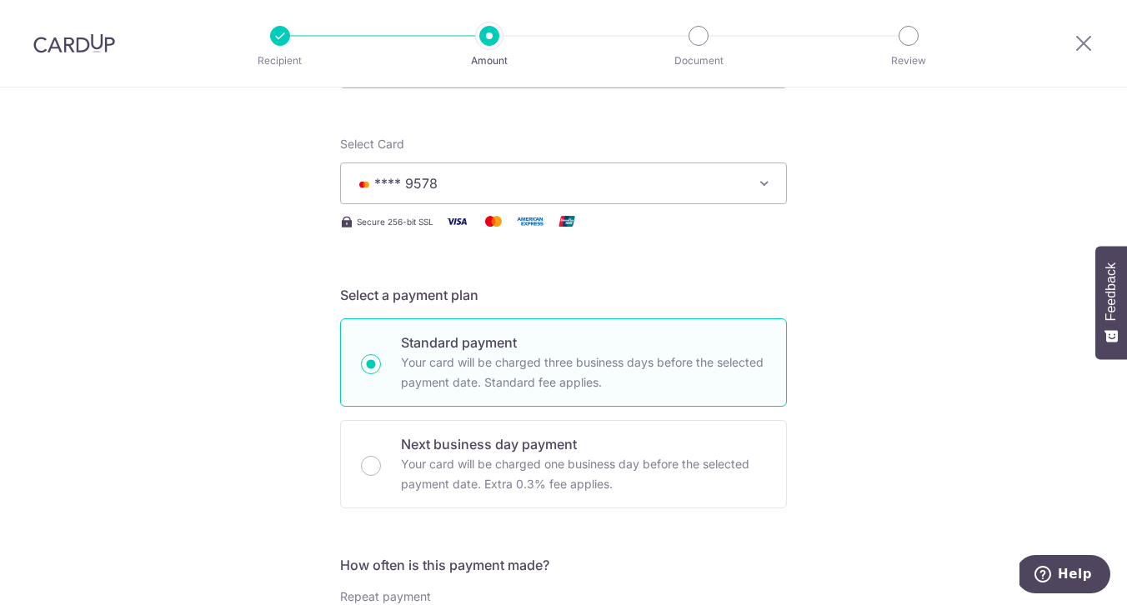
click at [761, 184] on icon "button" at bounding box center [764, 183] width 17 height 17
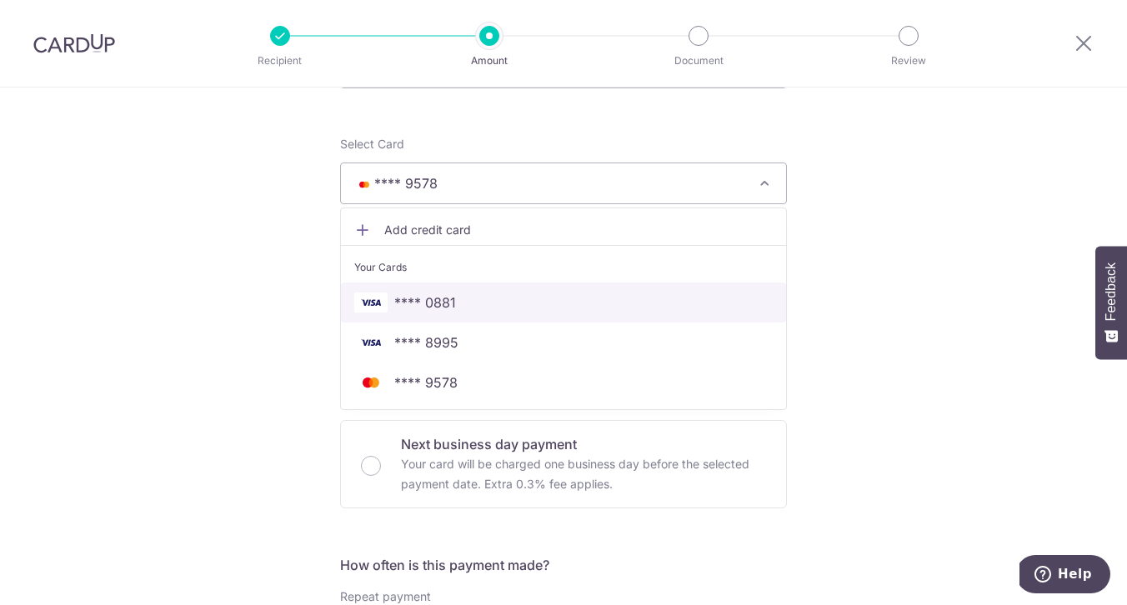
click at [510, 293] on span "**** 0881" at bounding box center [563, 303] width 419 height 20
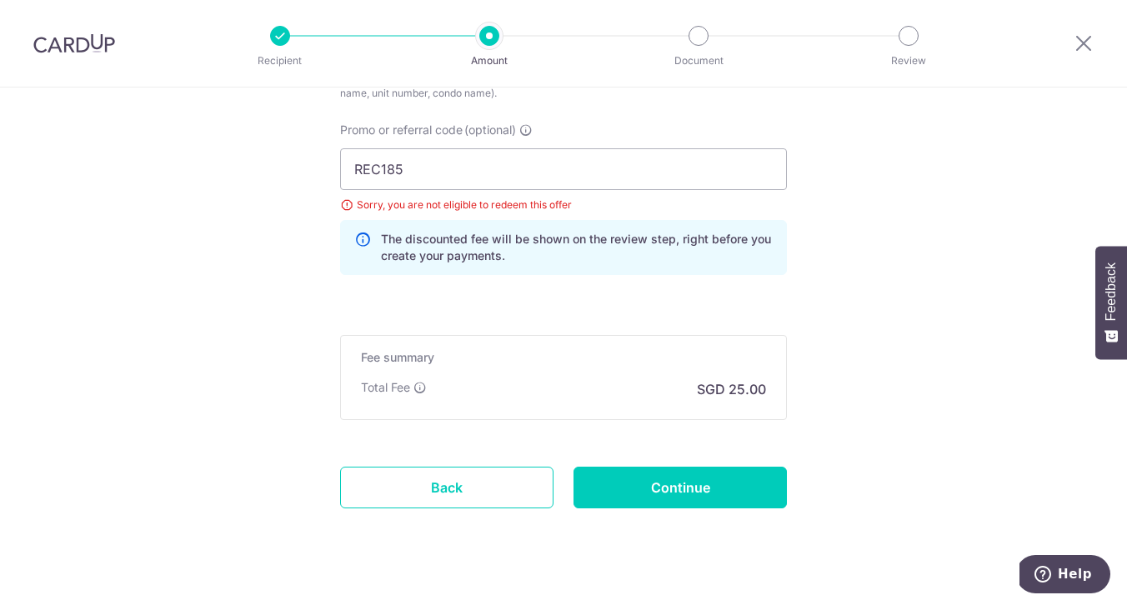
scroll to position [1089, 0]
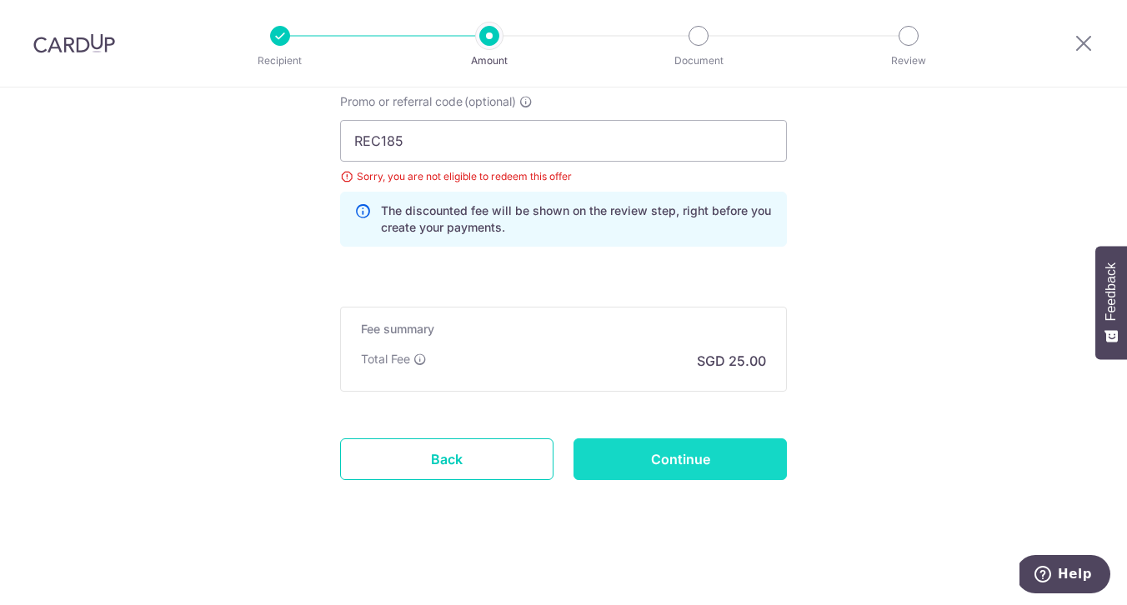
click at [714, 453] on input "Continue" at bounding box center [680, 460] width 213 height 42
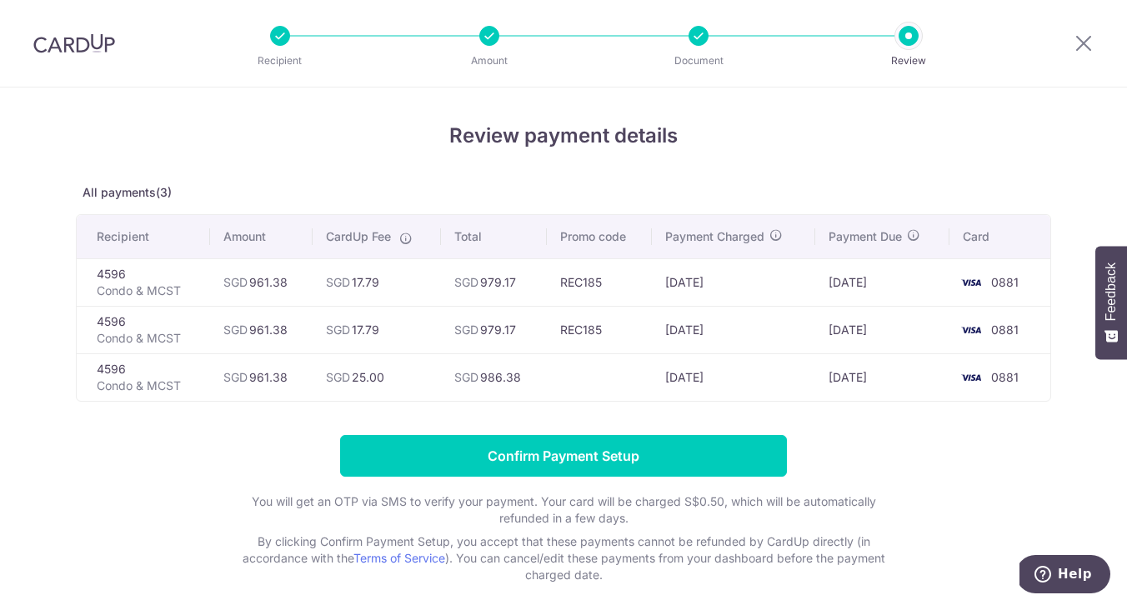
click at [700, 37] on div at bounding box center [699, 36] width 20 height 20
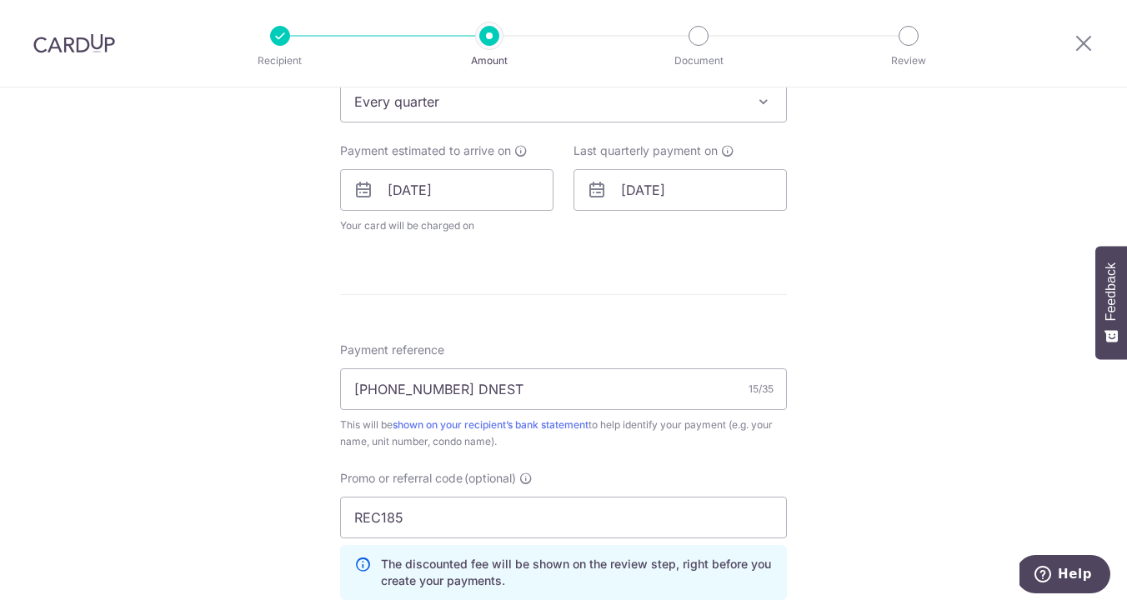
scroll to position [720, 0]
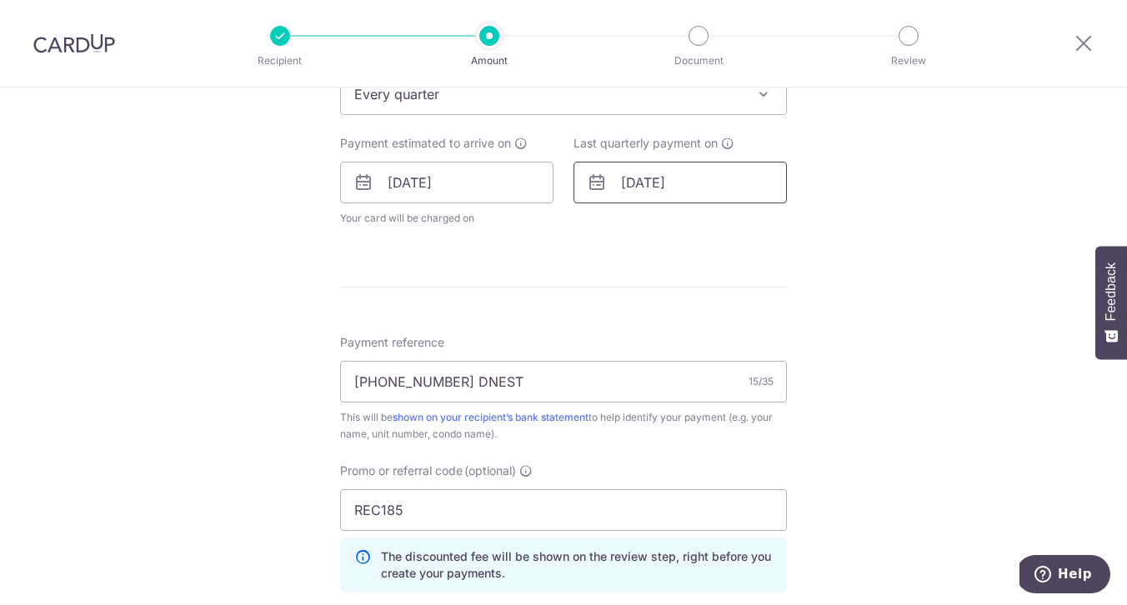
click at [647, 187] on input "[DATE]" at bounding box center [680, 183] width 213 height 42
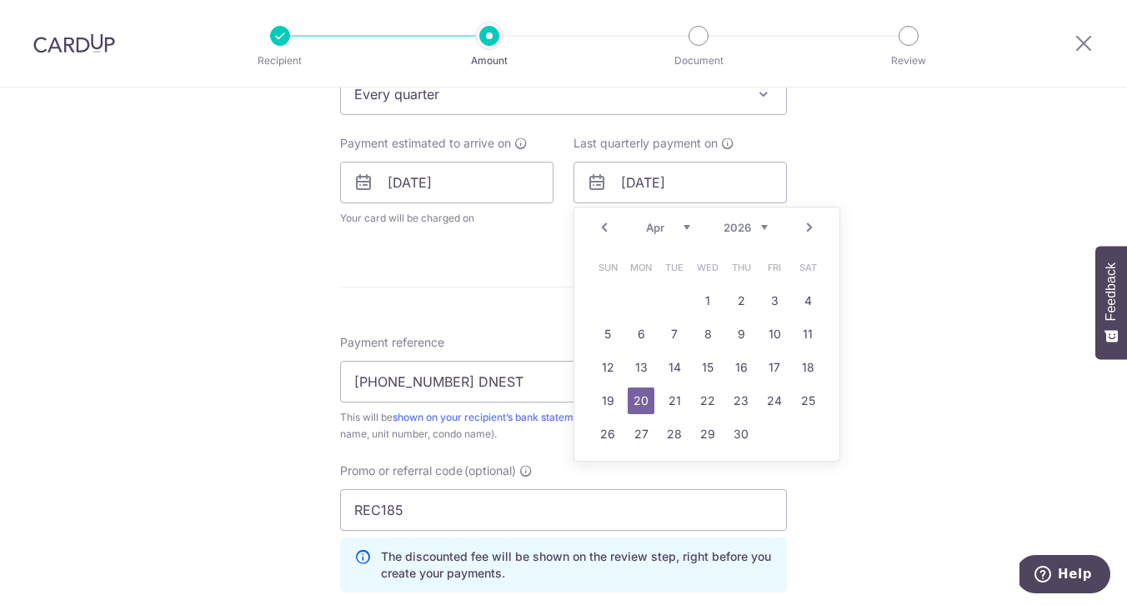
click at [680, 227] on select "Jan Feb Mar Apr May Jun [DATE] Aug Sep Oct Nov Dec" at bounding box center [668, 227] width 44 height 13
click at [673, 400] on link "20" at bounding box center [674, 401] width 27 height 27
type input "[DATE]"
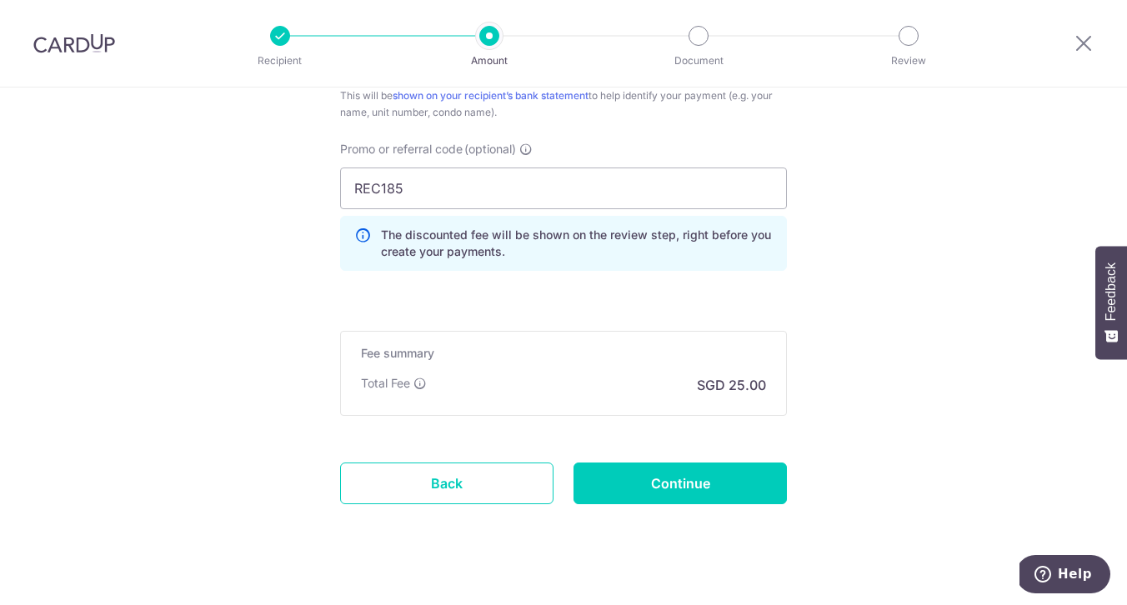
scroll to position [1134, 0]
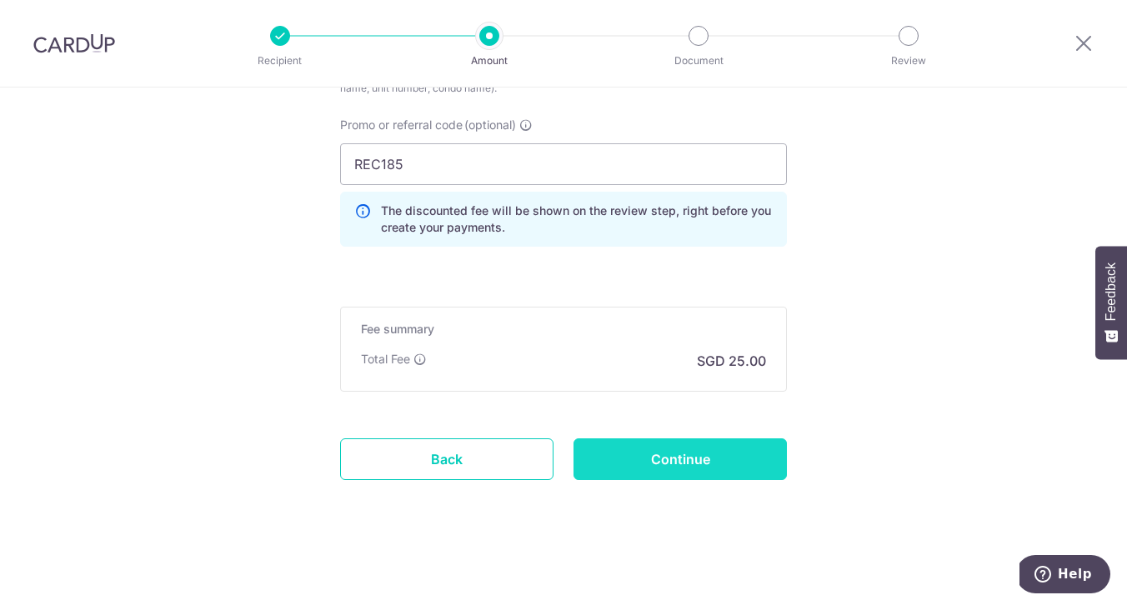
click at [678, 453] on input "Continue" at bounding box center [680, 460] width 213 height 42
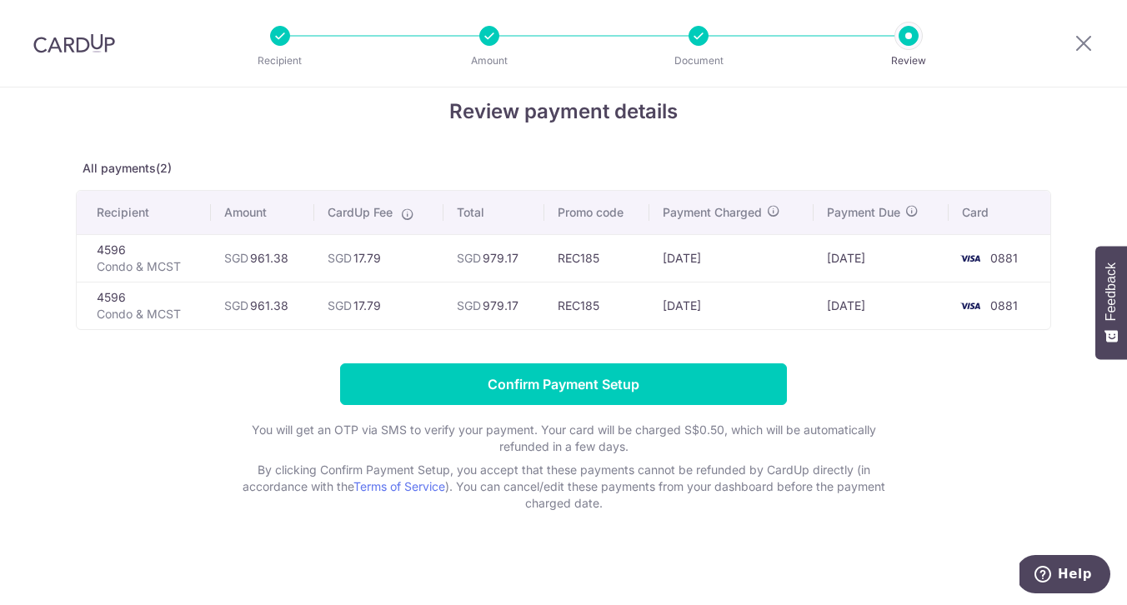
scroll to position [29, 0]
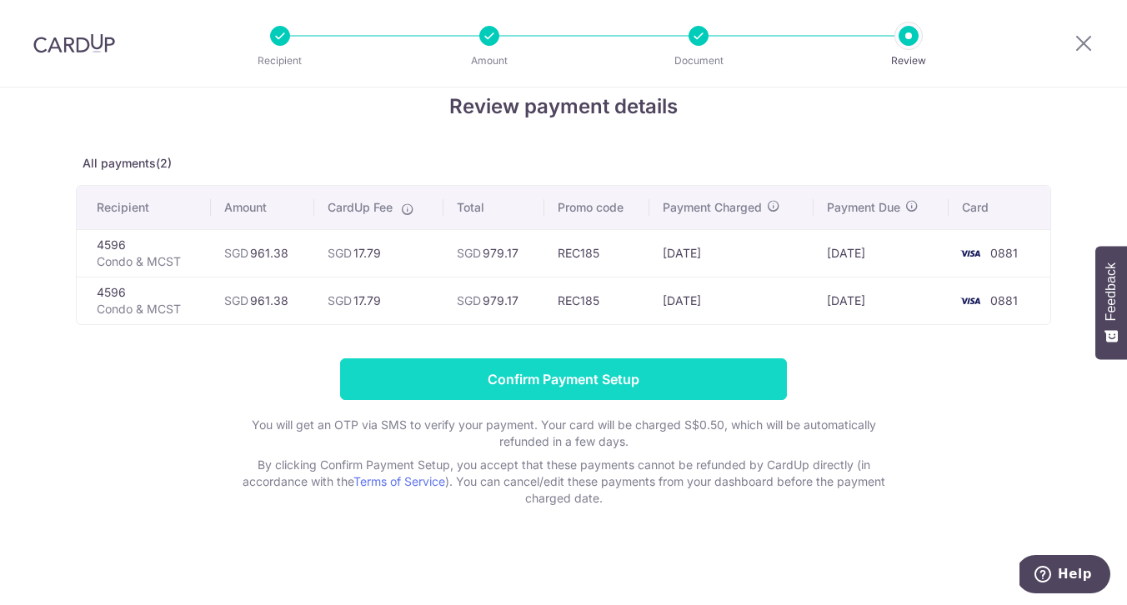
click at [644, 380] on input "Confirm Payment Setup" at bounding box center [563, 380] width 447 height 42
